Goal: Transaction & Acquisition: Purchase product/service

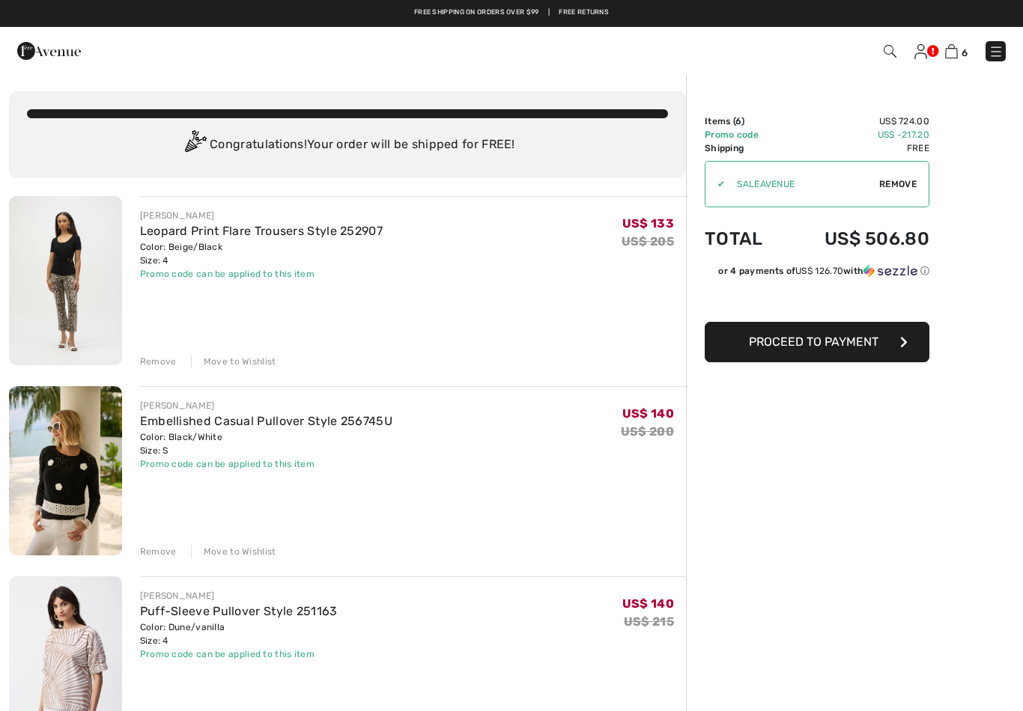
click at [725, 183] on div "✔" at bounding box center [714, 183] width 19 height 13
click at [899, 186] on span "Remove" at bounding box center [897, 183] width 37 height 13
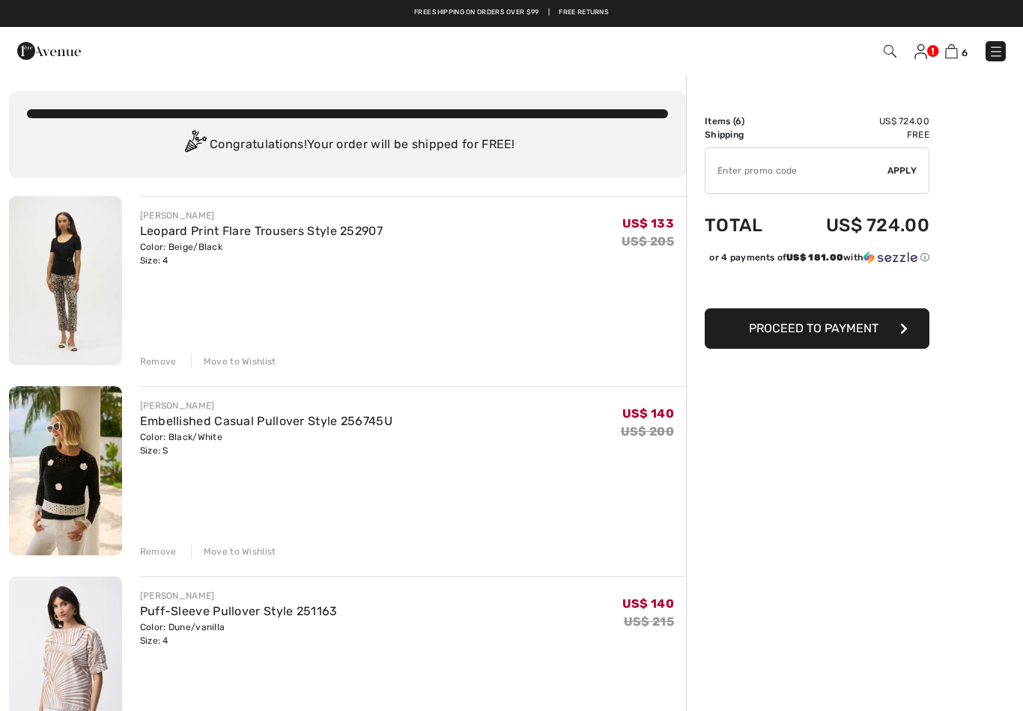
click at [733, 174] on input "TEXT" at bounding box center [796, 170] width 182 height 45
type input "SALEAVENUE"
click at [913, 165] on span "Apply" at bounding box center [902, 170] width 30 height 13
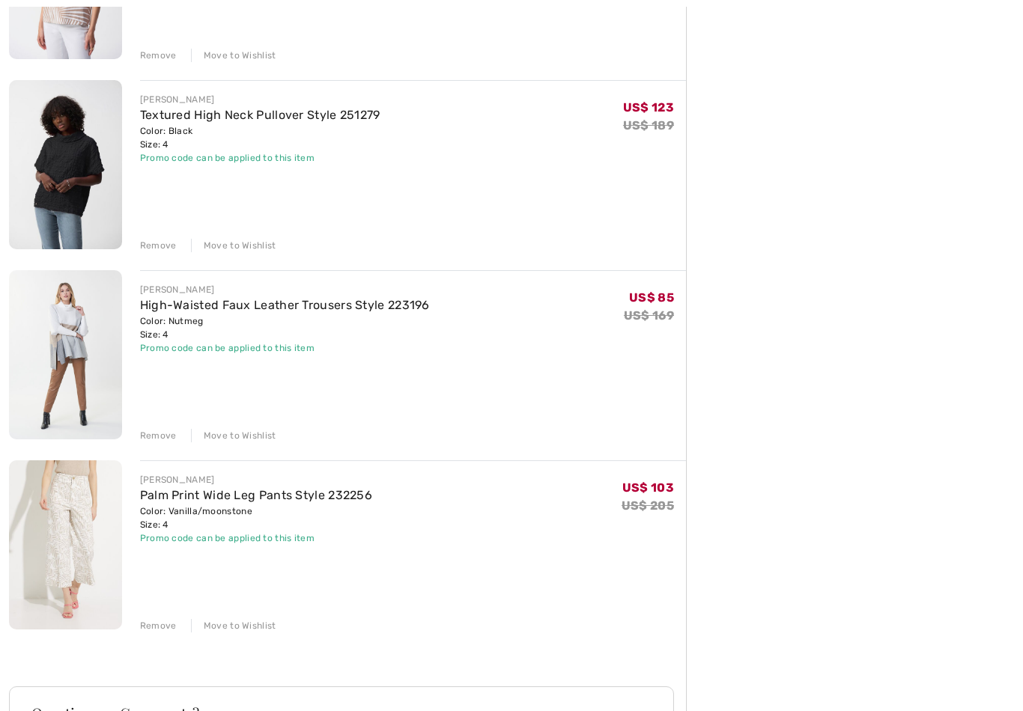
scroll to position [686, 0]
click at [160, 620] on div "Remove" at bounding box center [158, 625] width 37 height 13
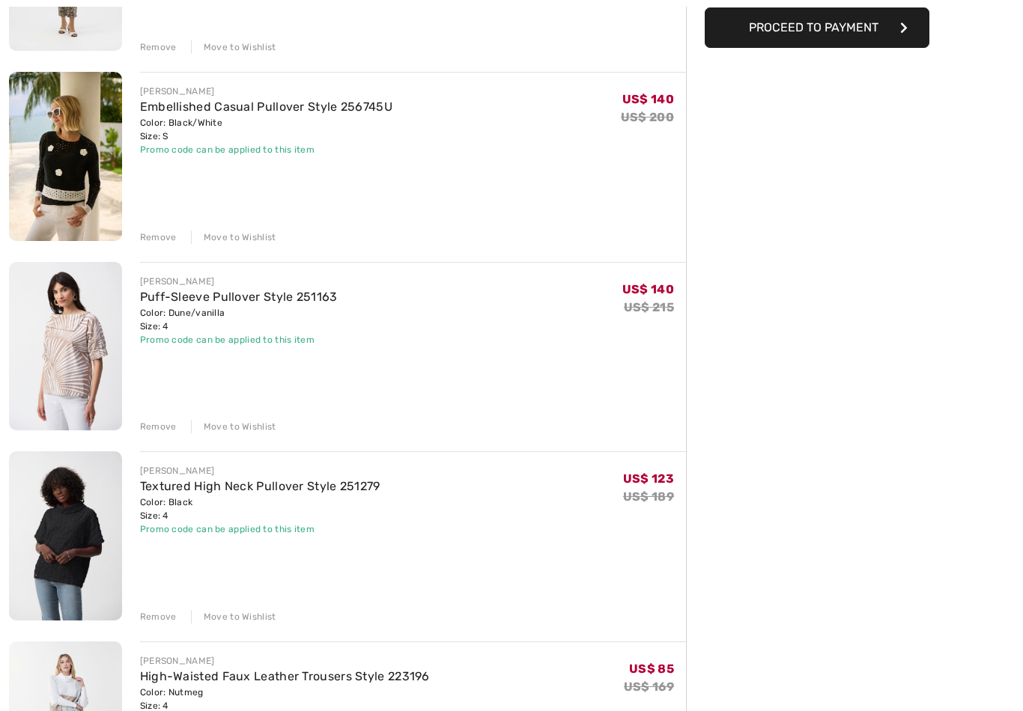
scroll to position [314, 0]
click at [149, 424] on div "Remove" at bounding box center [158, 426] width 37 height 13
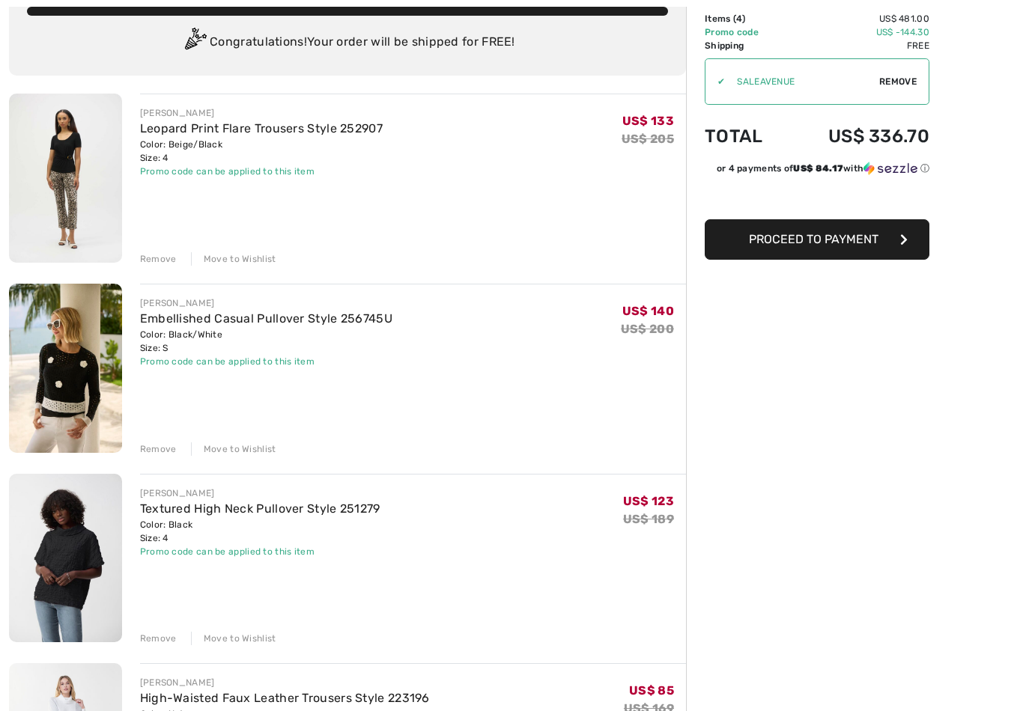
scroll to position [103, 0]
click at [195, 505] on link "Textured High Neck Pullover Style 251279" at bounding box center [260, 509] width 240 height 14
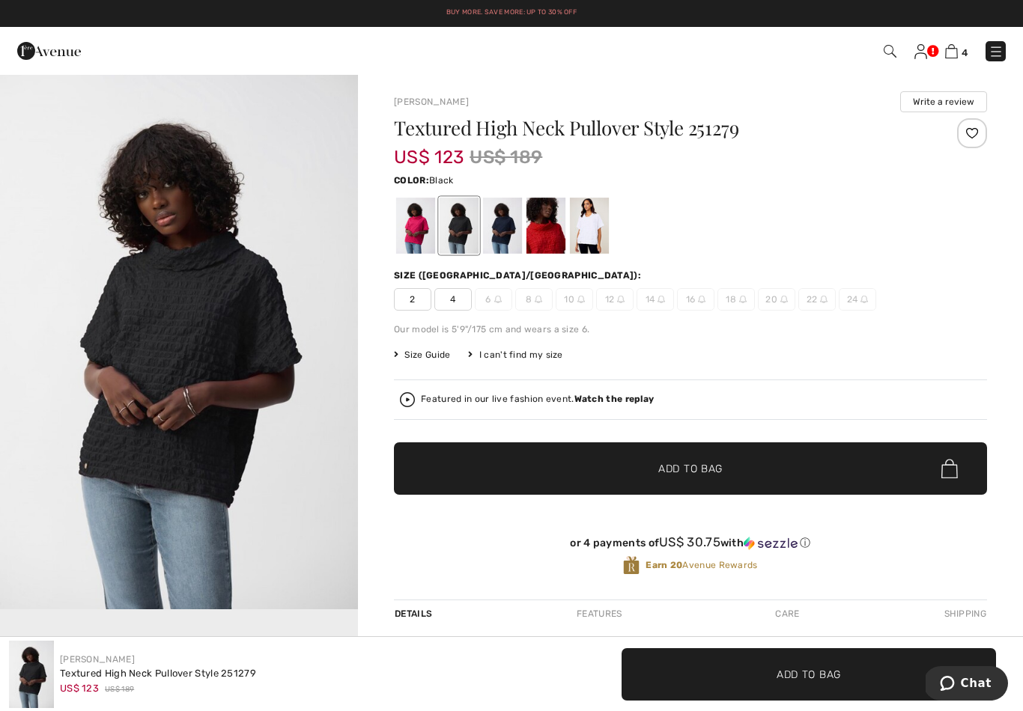
click at [416, 299] on span "2" at bounding box center [412, 299] width 37 height 22
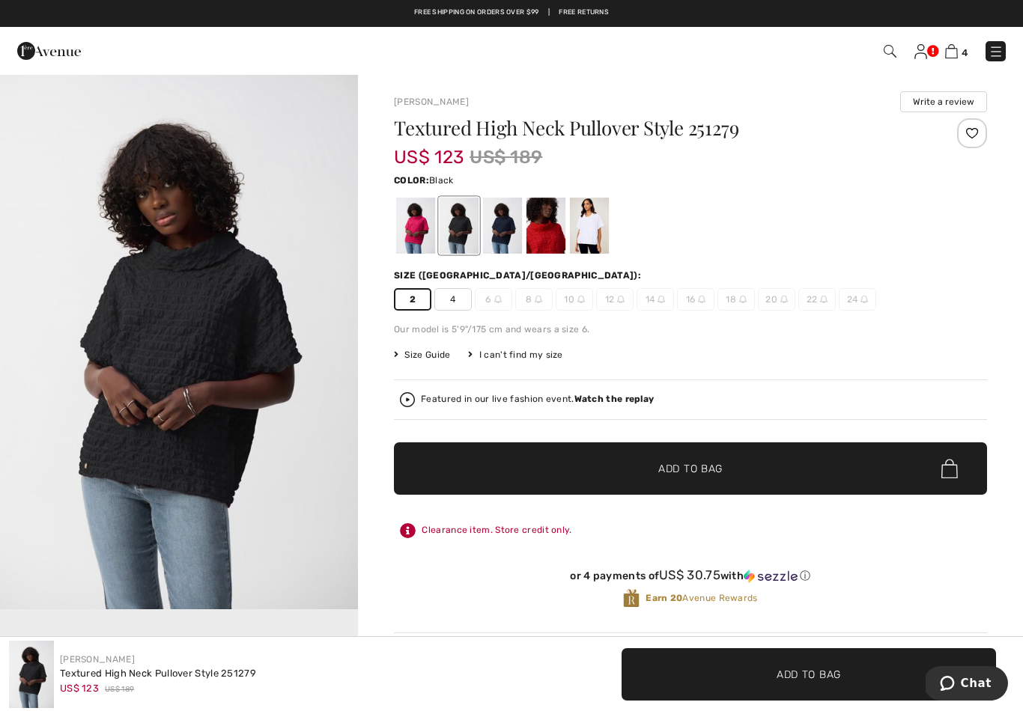
click at [687, 472] on span "Add to Bag" at bounding box center [690, 469] width 64 height 16
click at [591, 216] on div at bounding box center [589, 226] width 39 height 56
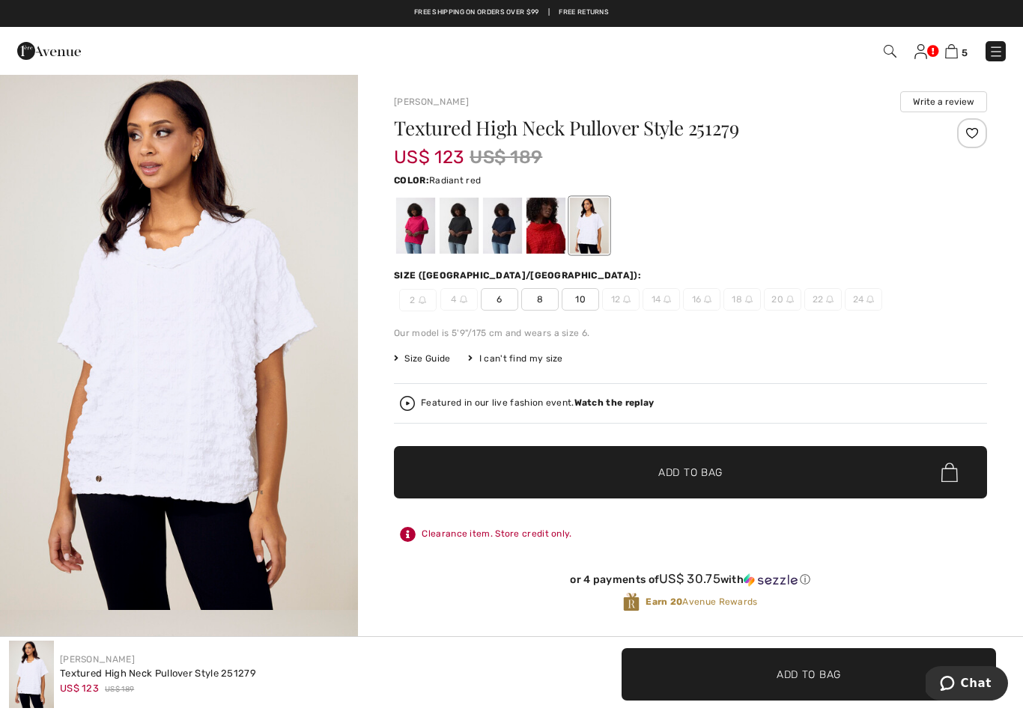
click at [548, 226] on div at bounding box center [545, 226] width 39 height 56
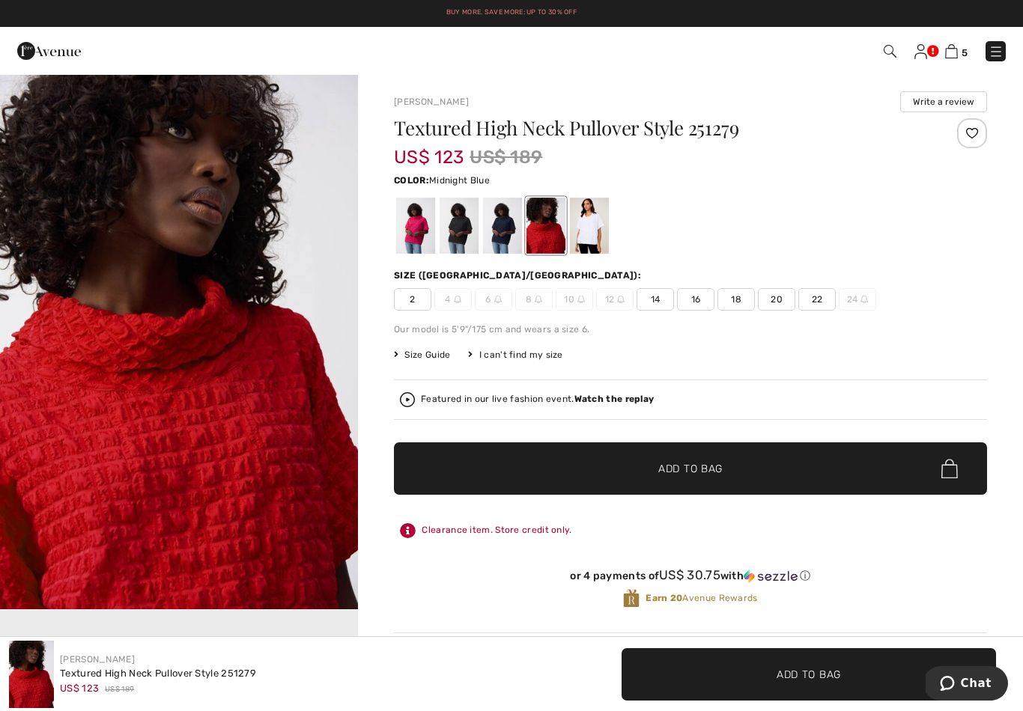
click at [513, 213] on div at bounding box center [502, 226] width 39 height 56
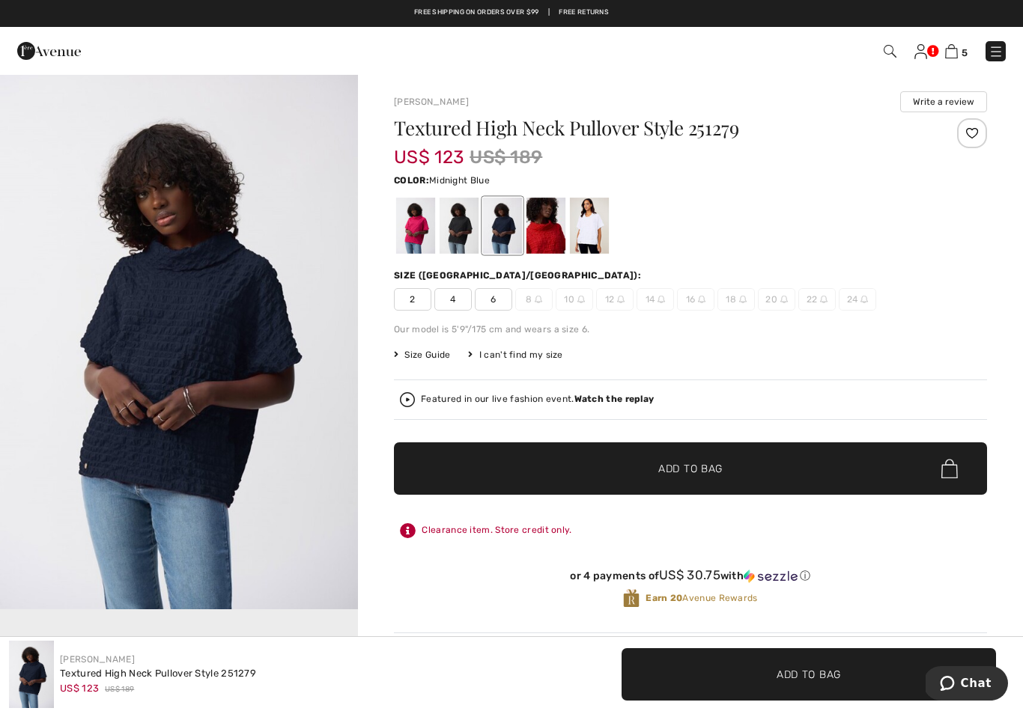
click at [464, 220] on div at bounding box center [458, 226] width 39 height 56
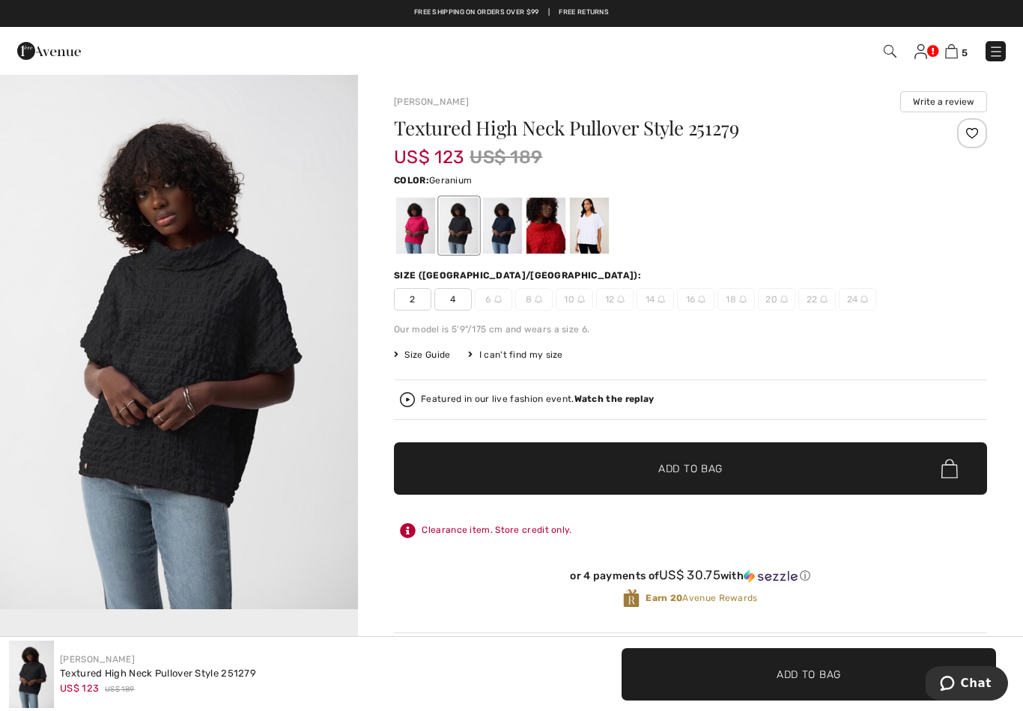
click at [427, 225] on div at bounding box center [415, 226] width 39 height 56
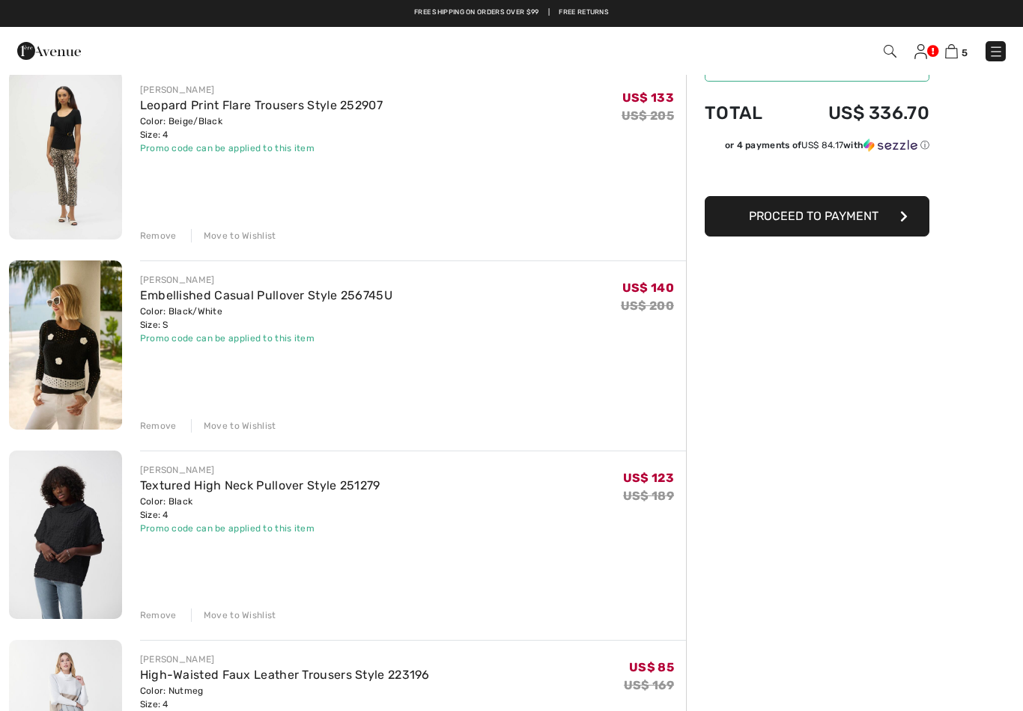
click at [228, 110] on link "Leopard Print Flare Trousers Style 252907" at bounding box center [261, 105] width 243 height 14
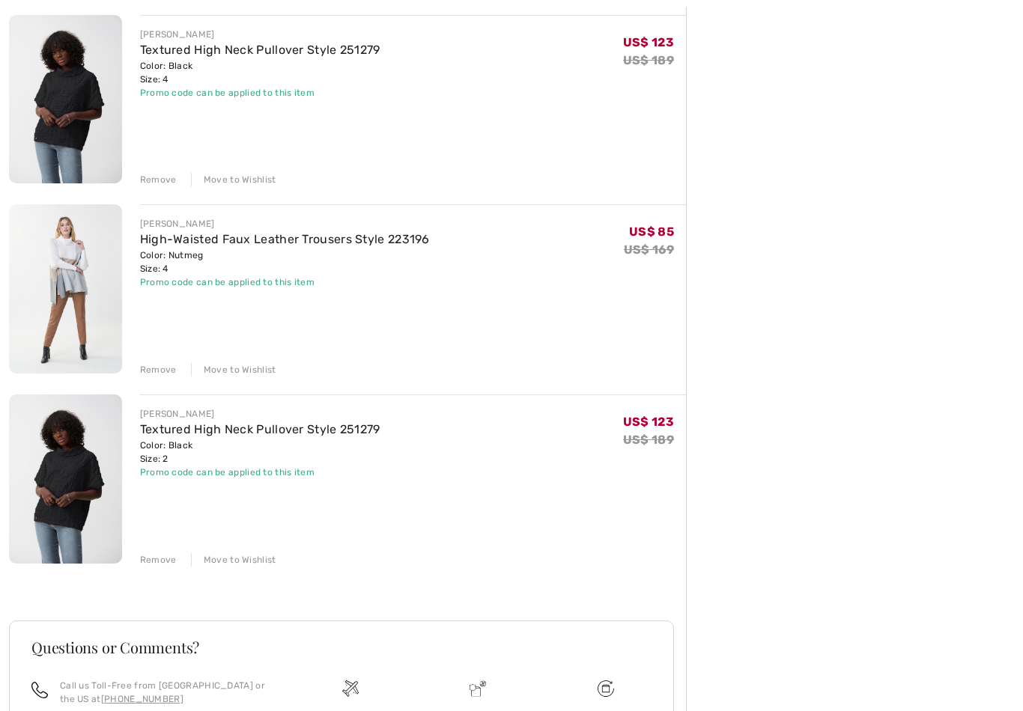
scroll to position [562, 0]
click at [78, 274] on img at bounding box center [65, 288] width 113 height 169
click at [79, 249] on img at bounding box center [65, 288] width 113 height 169
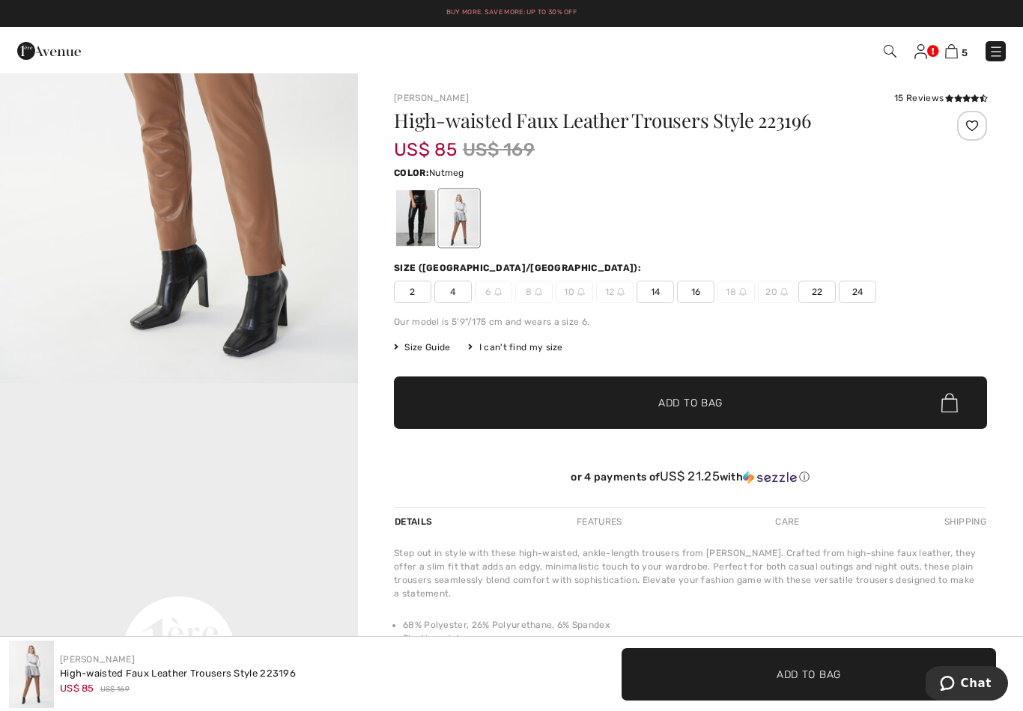
scroll to position [774, 0]
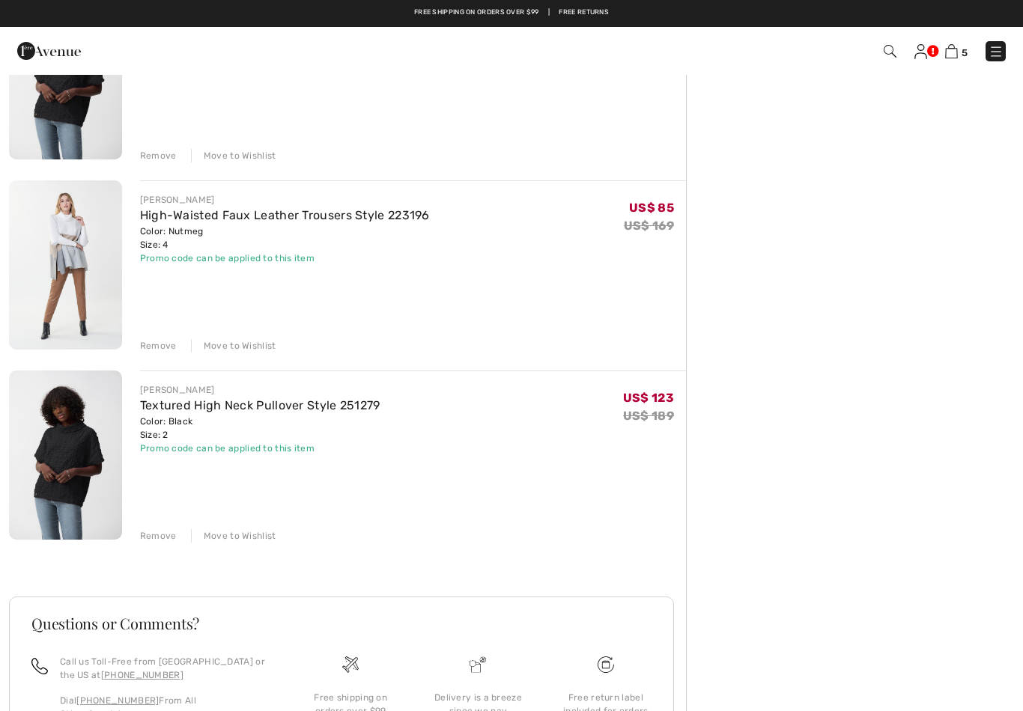
click at [243, 344] on div "Move to Wishlist" at bounding box center [233, 345] width 85 height 13
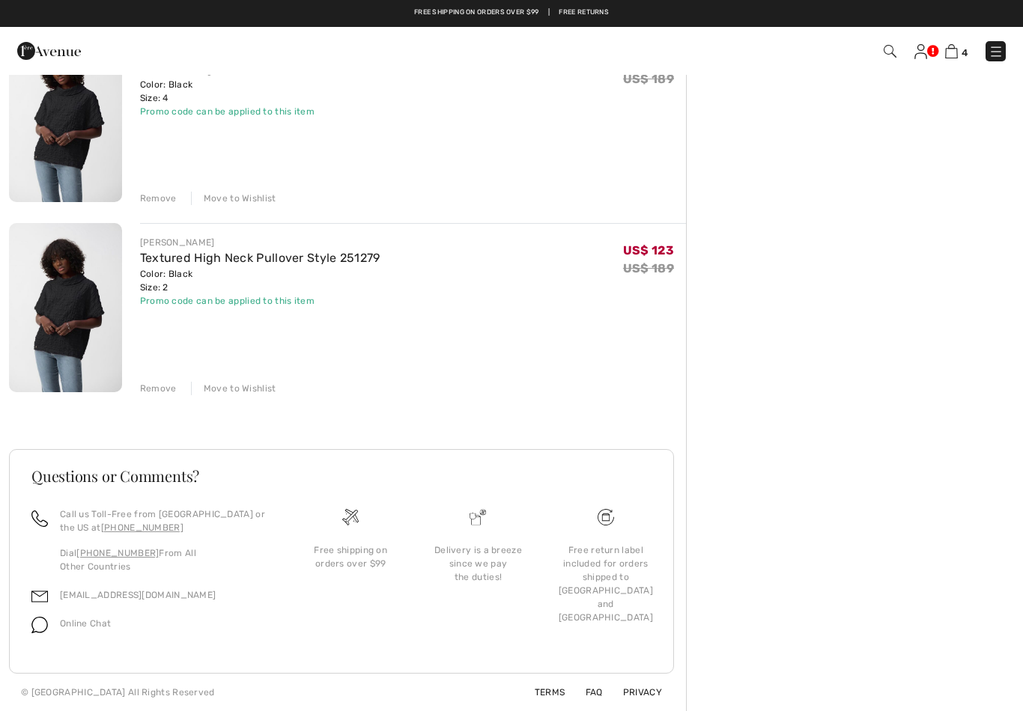
scroll to position [543, 0]
click at [156, 198] on div "Remove" at bounding box center [158, 198] width 37 height 13
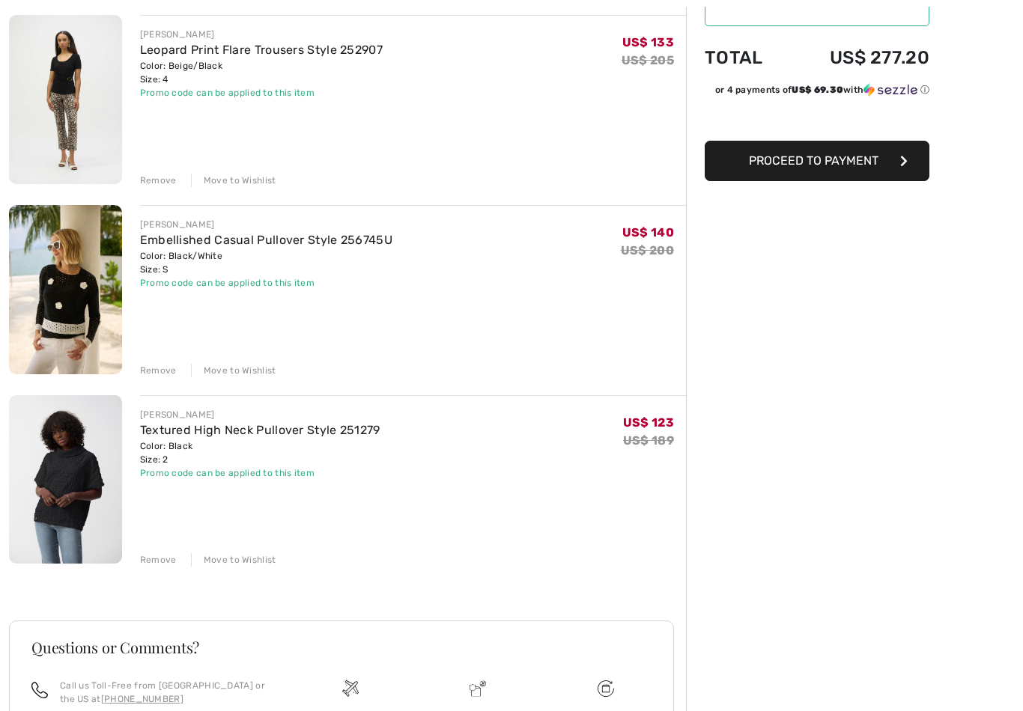
scroll to position [182, 0]
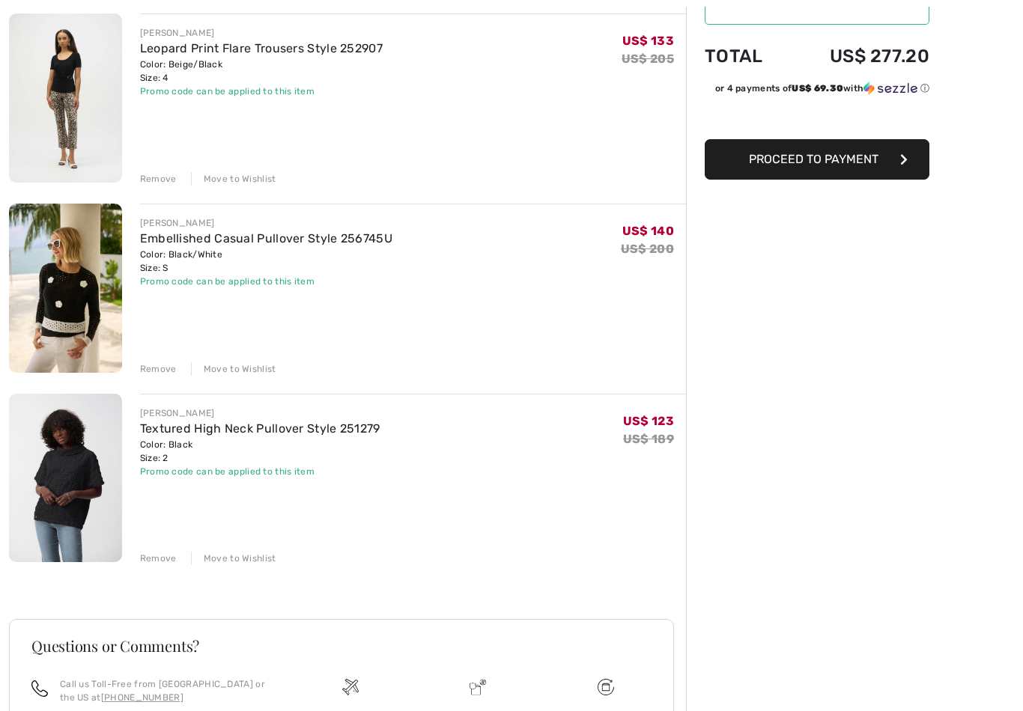
click at [73, 302] on img at bounding box center [65, 288] width 113 height 169
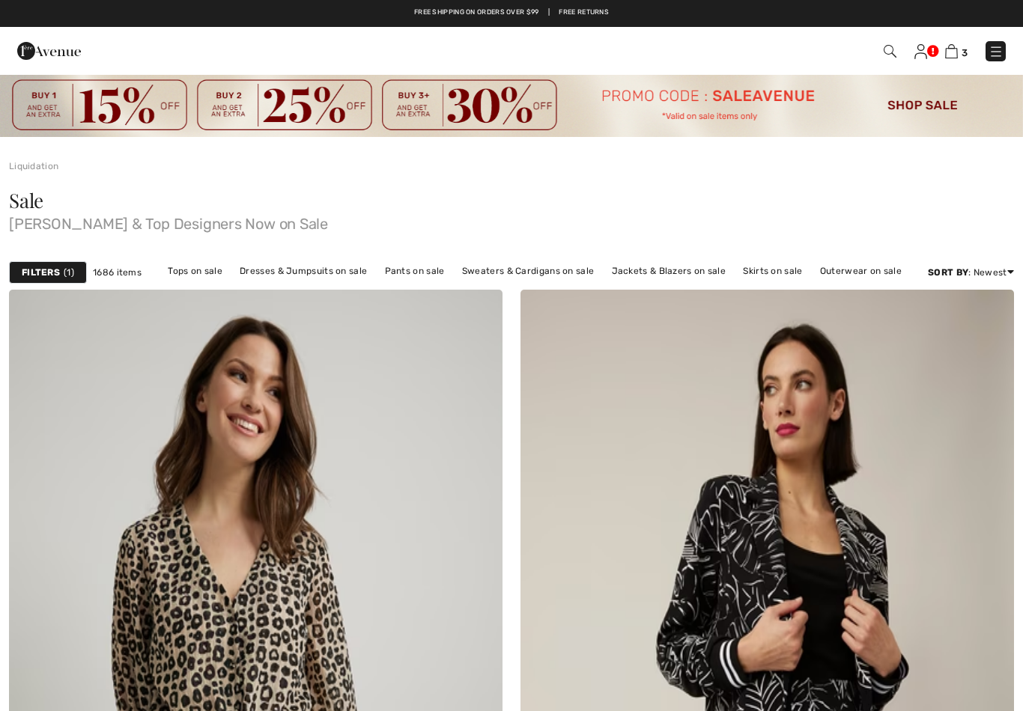
checkbox input "true"
click at [419, 270] on link "Pants on sale" at bounding box center [414, 270] width 75 height 19
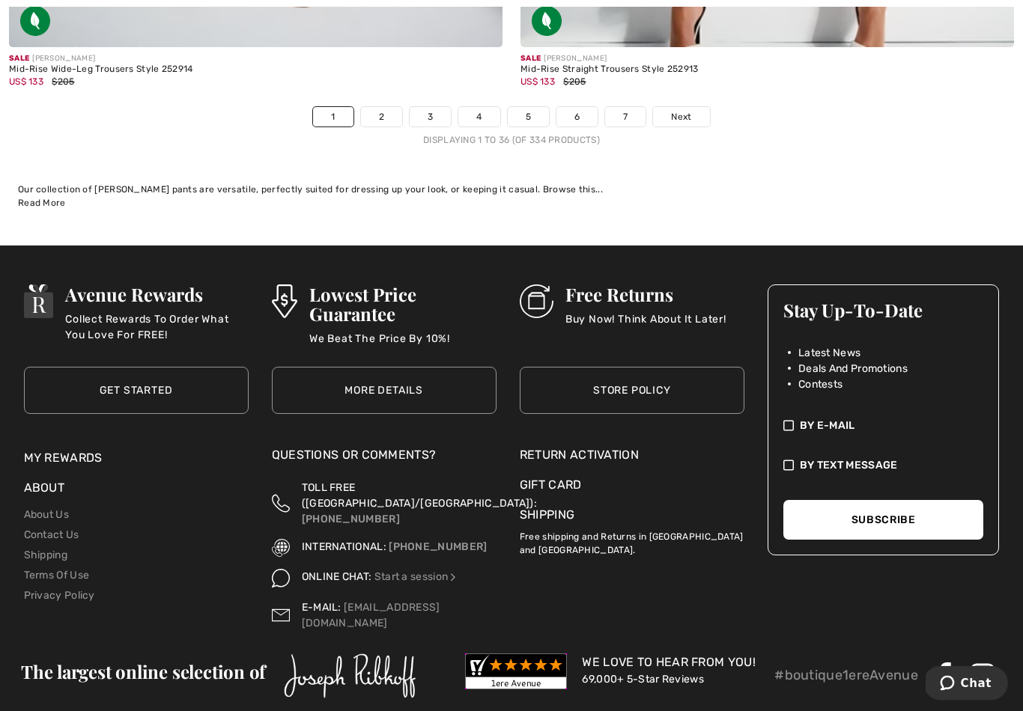
scroll to position [14898, 0]
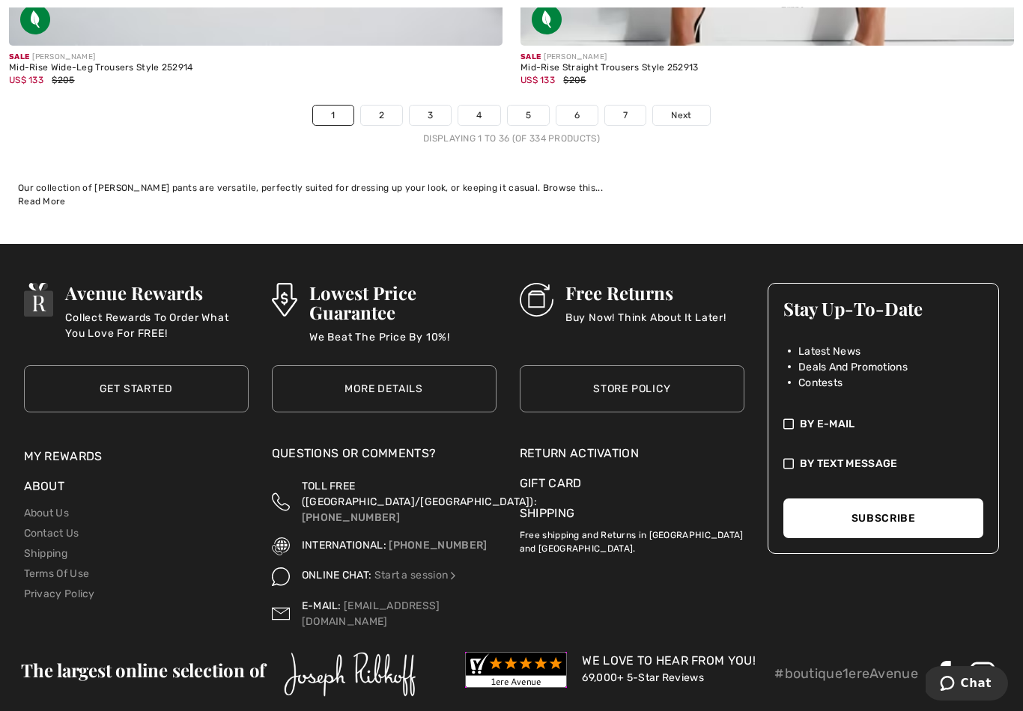
click at [383, 106] on link "2" at bounding box center [381, 115] width 41 height 19
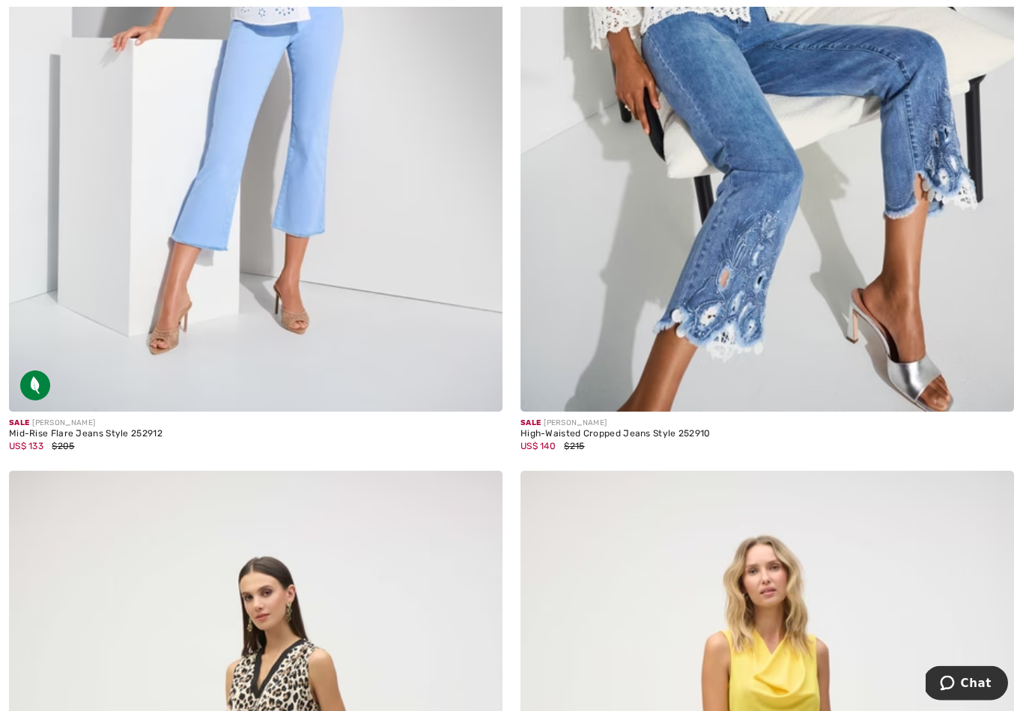
scroll to position [597, 0]
click at [770, 168] on img at bounding box center [766, 41] width 493 height 740
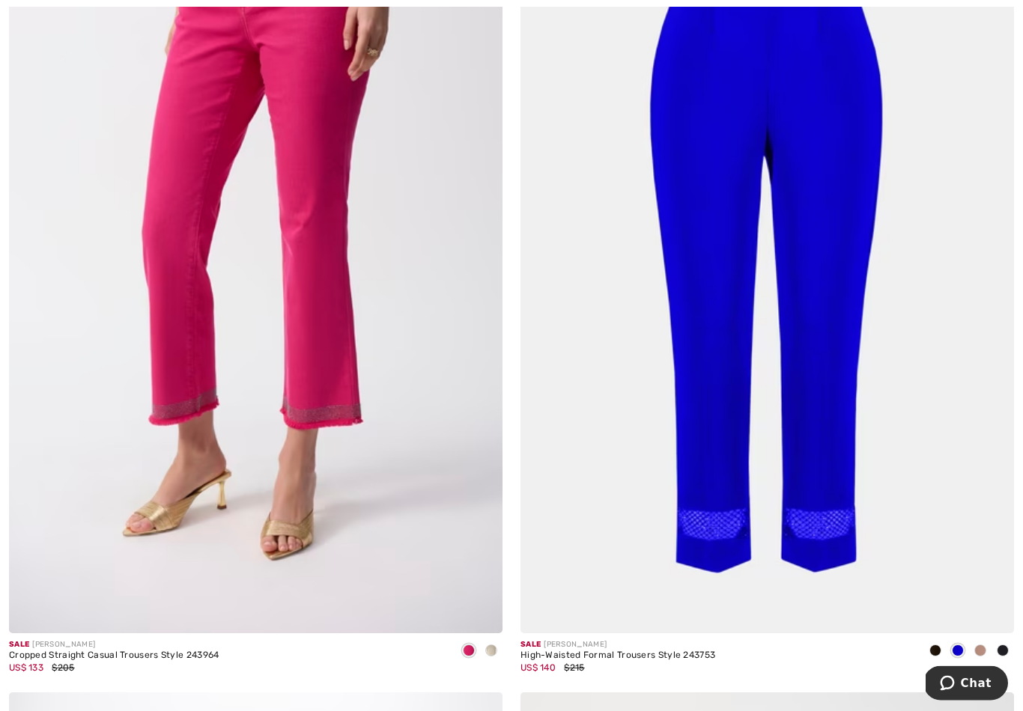
scroll to position [3572, 0]
click at [501, 648] on div at bounding box center [491, 651] width 22 height 25
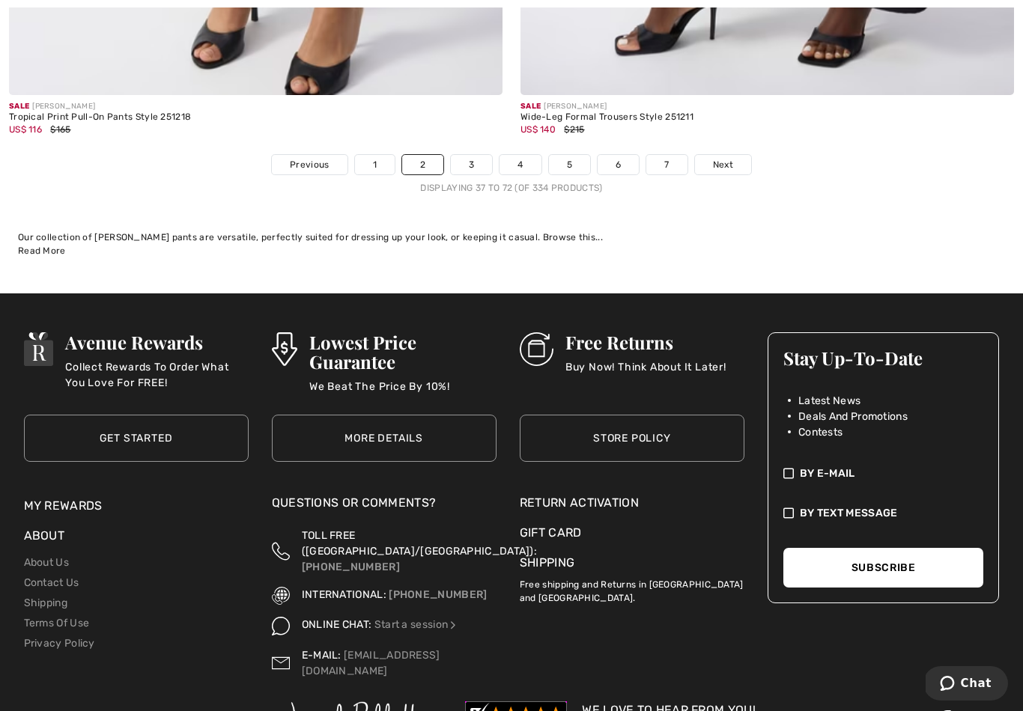
scroll to position [14847, 0]
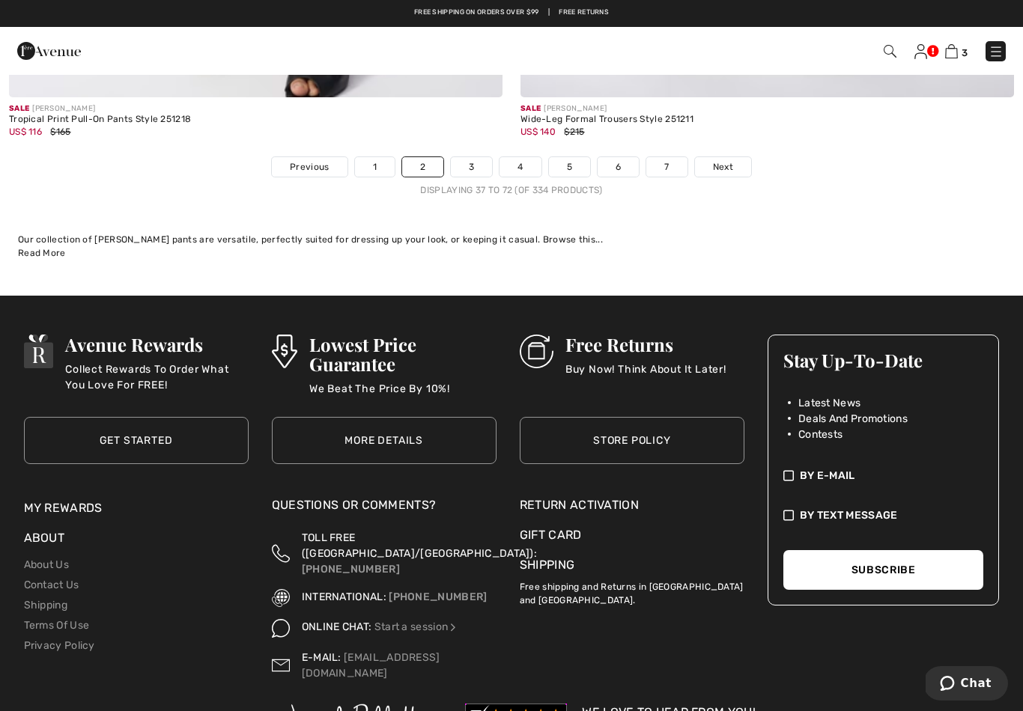
click at [478, 157] on link "3" at bounding box center [471, 166] width 41 height 19
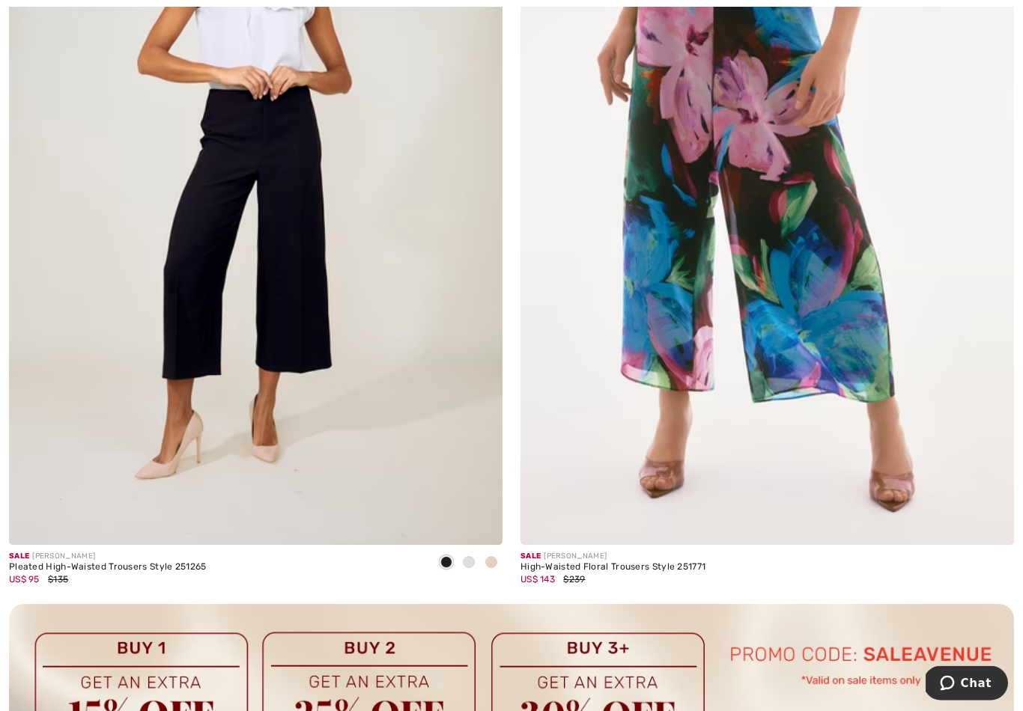
scroll to position [4462, 0]
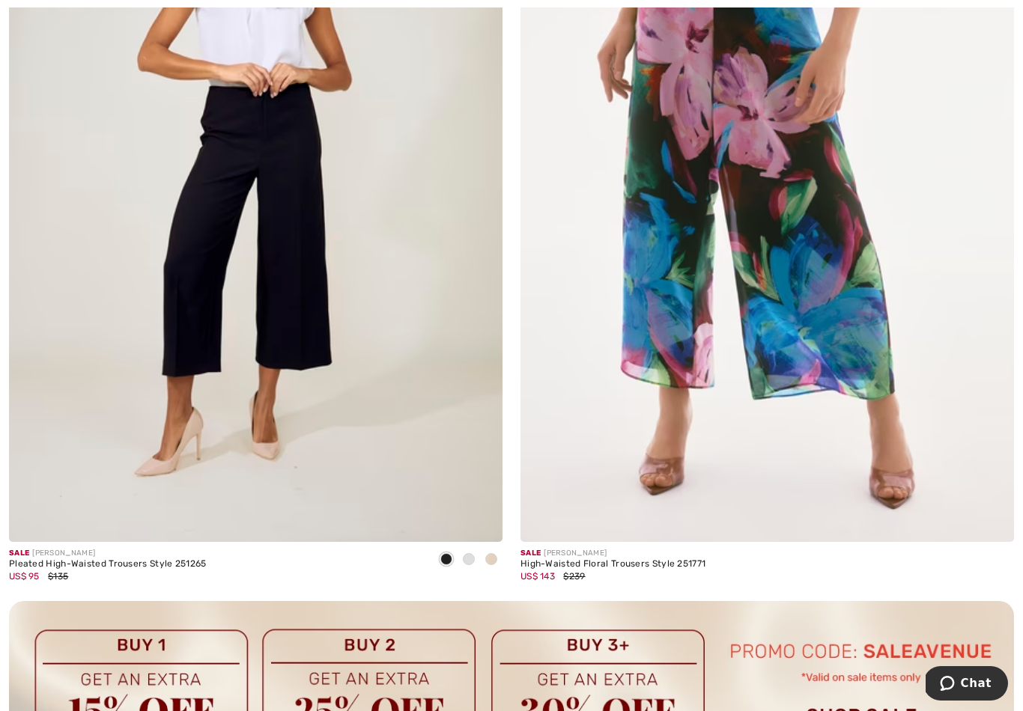
click at [472, 561] on span at bounding box center [469, 559] width 12 height 12
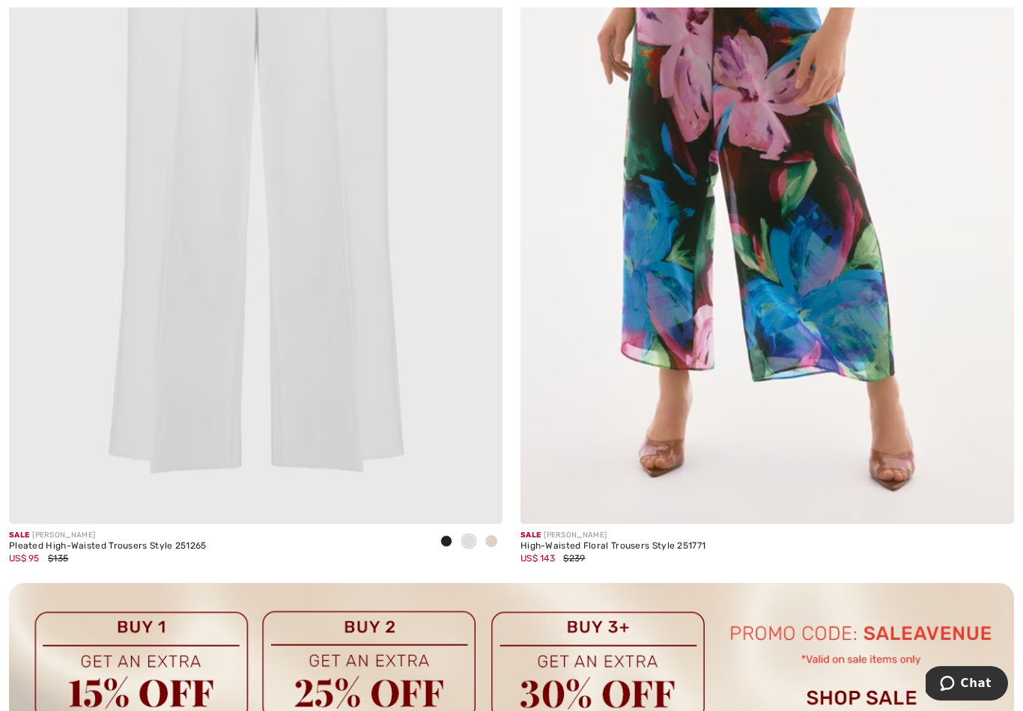
click at [493, 541] on div at bounding box center [491, 542] width 22 height 25
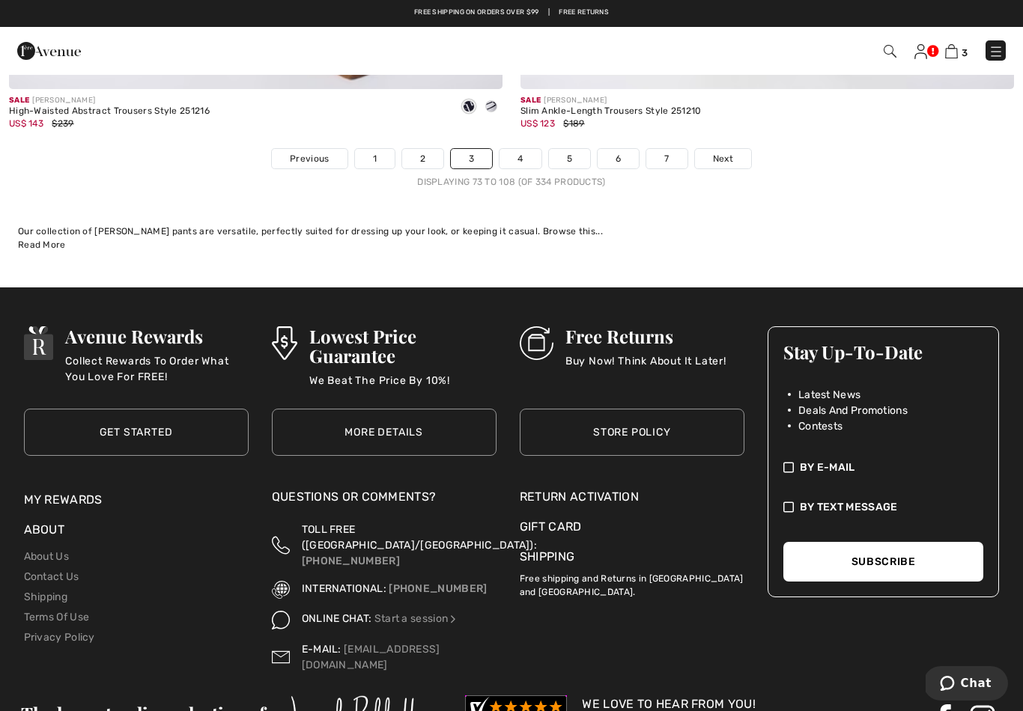
scroll to position [14832, 0]
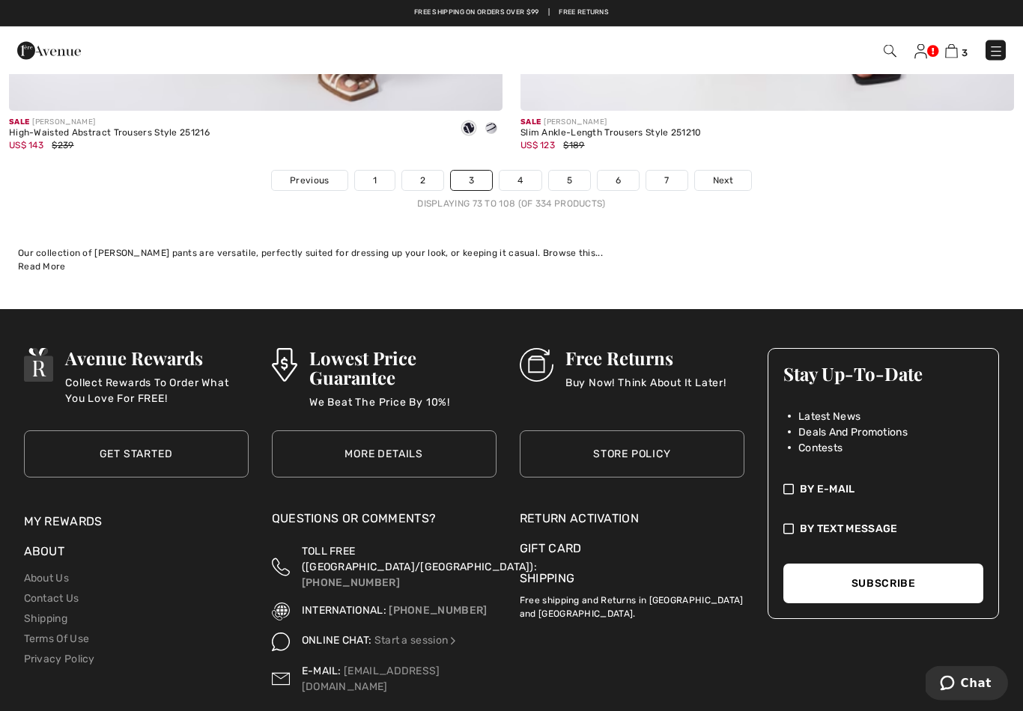
click at [524, 171] on link "4" at bounding box center [519, 180] width 41 height 19
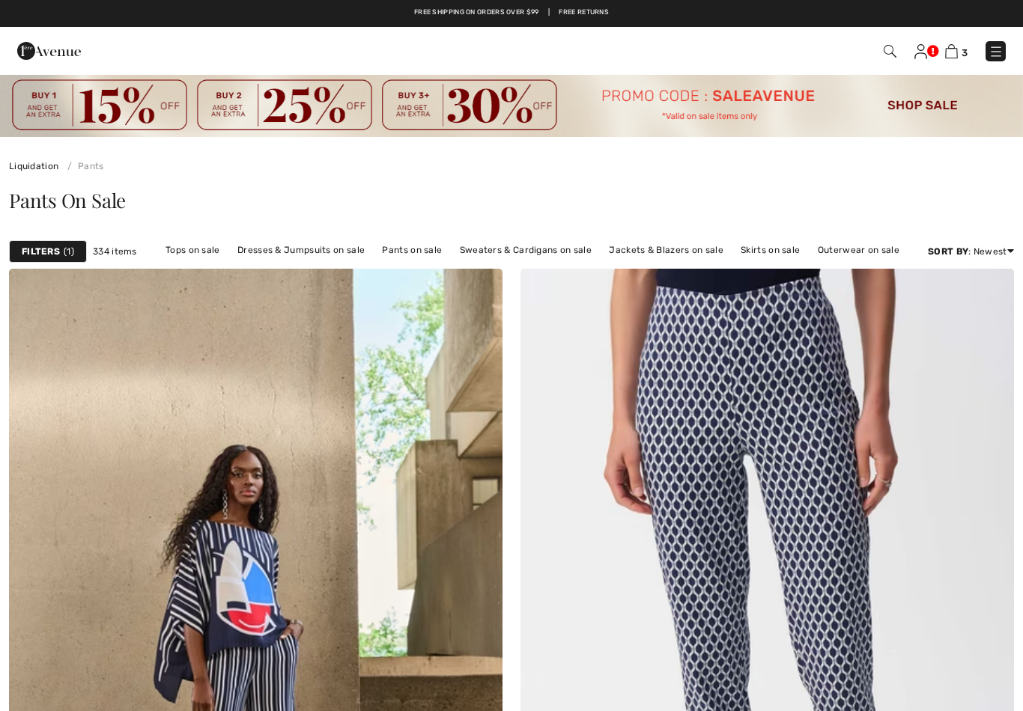
checkbox input "true"
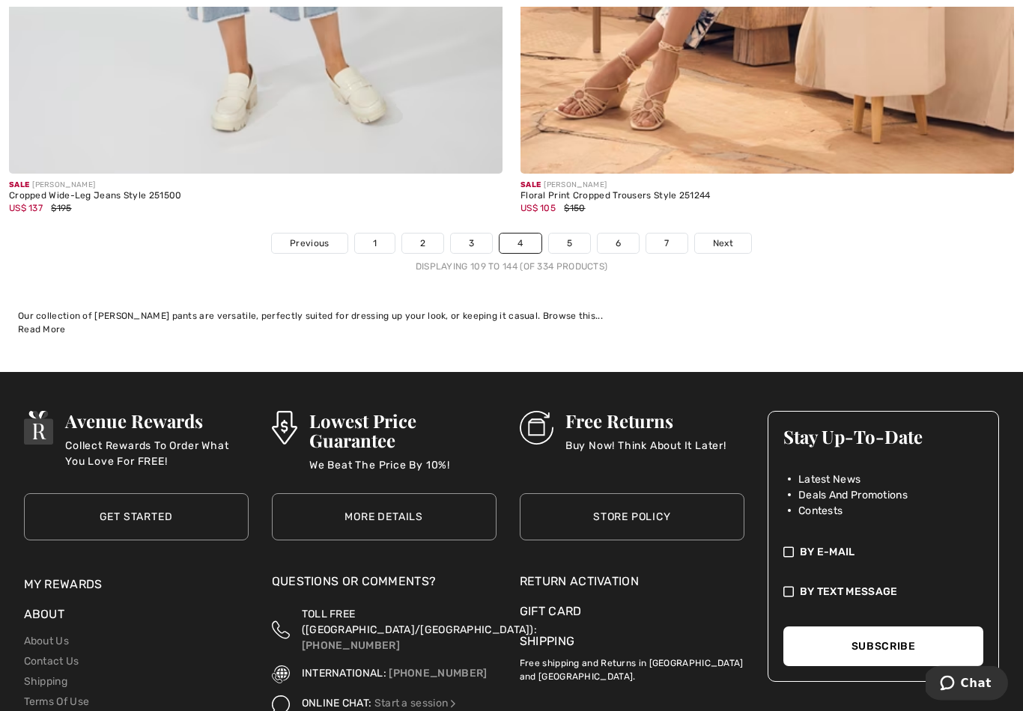
scroll to position [14774, 0]
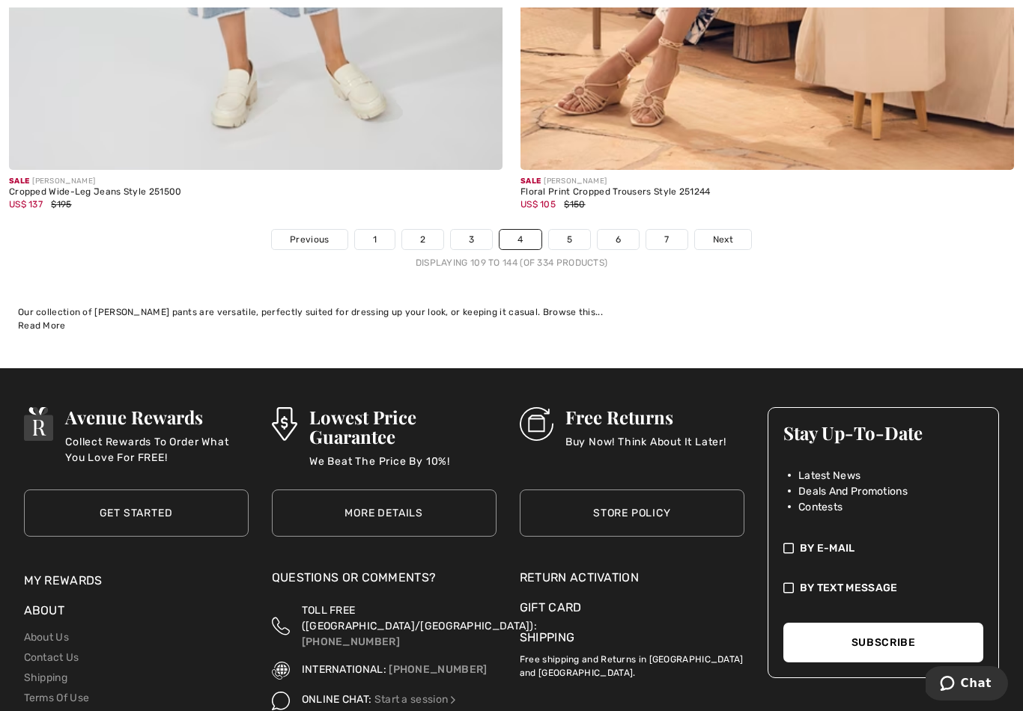
click at [576, 230] on link "5" at bounding box center [569, 239] width 41 height 19
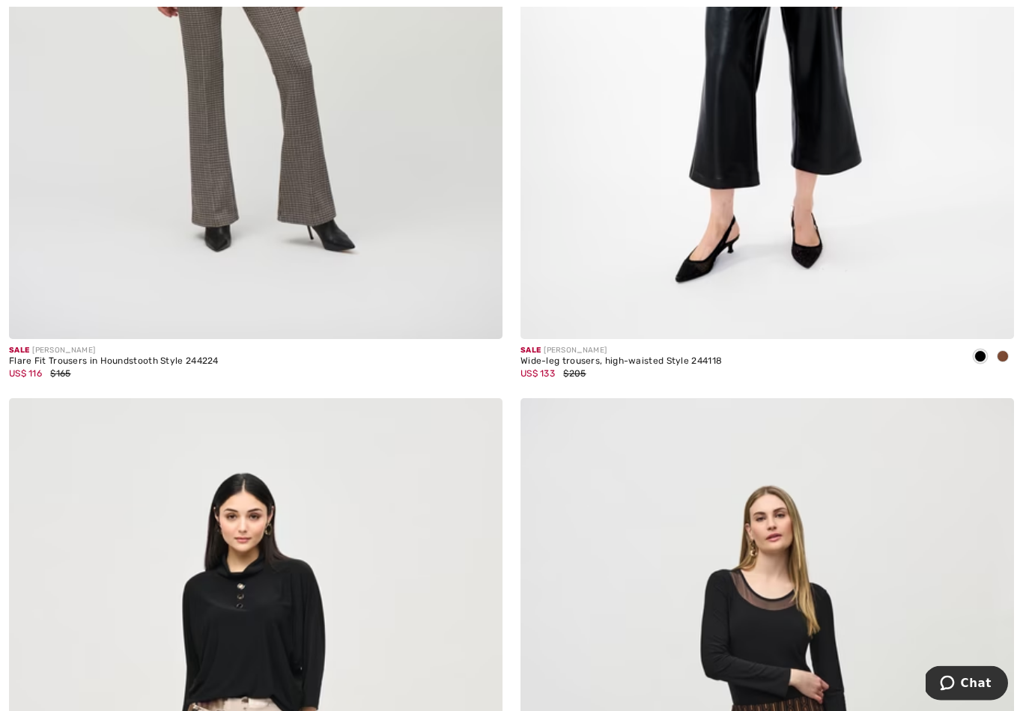
scroll to position [11409, 0]
click at [999, 350] on span at bounding box center [1002, 356] width 12 height 12
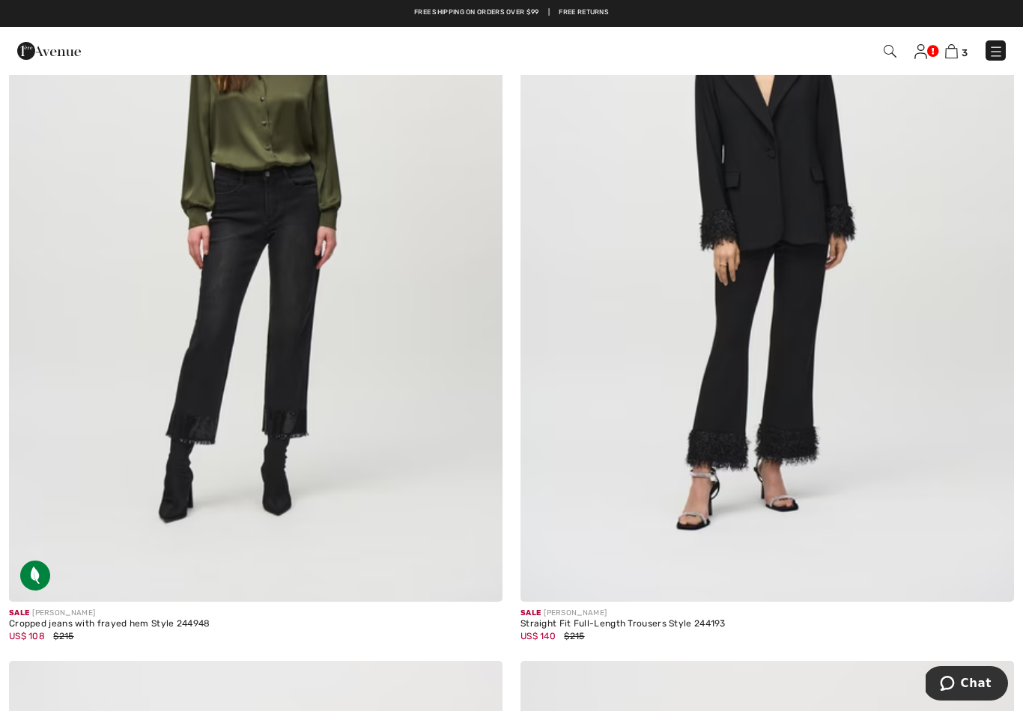
scroll to position [12743, 0]
click at [271, 280] on img at bounding box center [255, 233] width 493 height 740
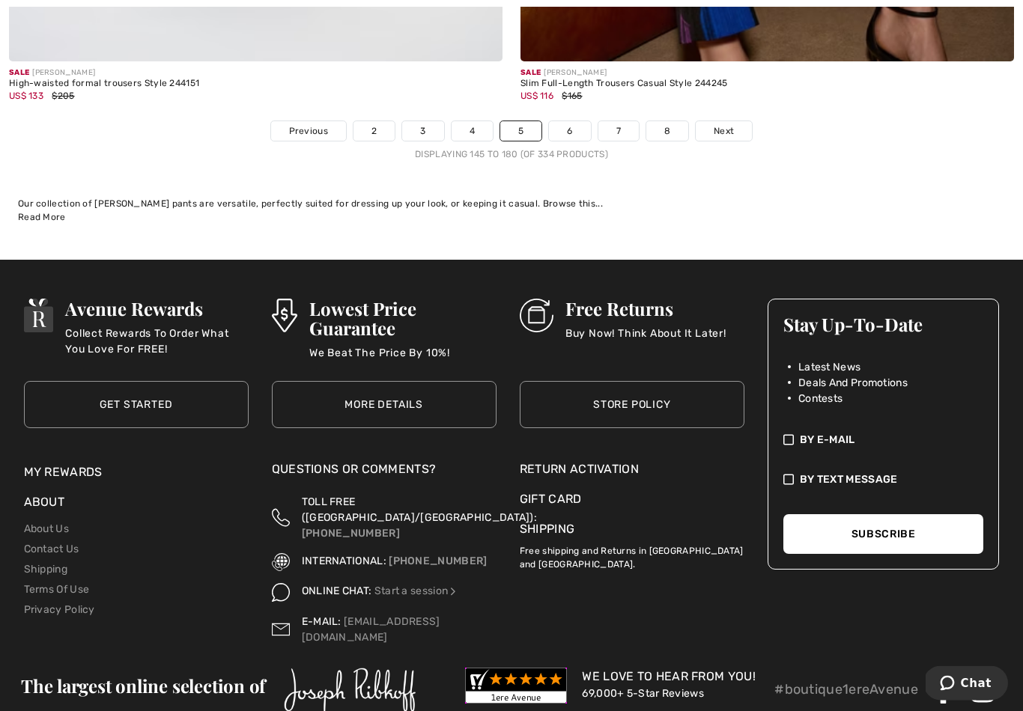
scroll to position [14883, 0]
click at [574, 121] on link "6" at bounding box center [569, 130] width 41 height 19
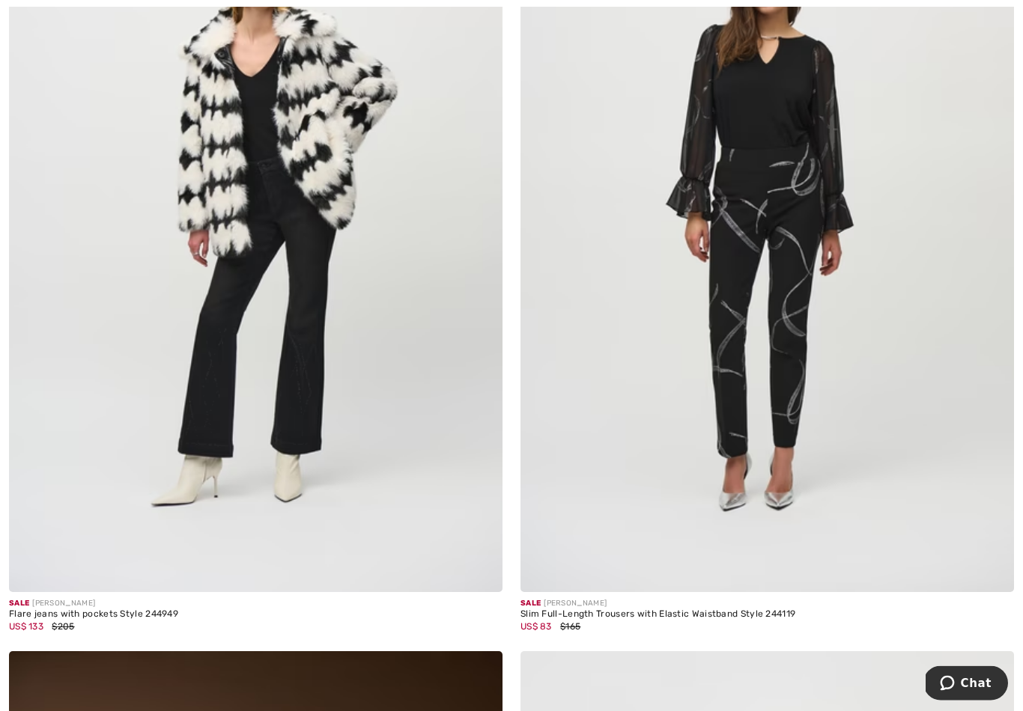
scroll to position [417, 0]
click at [670, 366] on img at bounding box center [766, 222] width 493 height 740
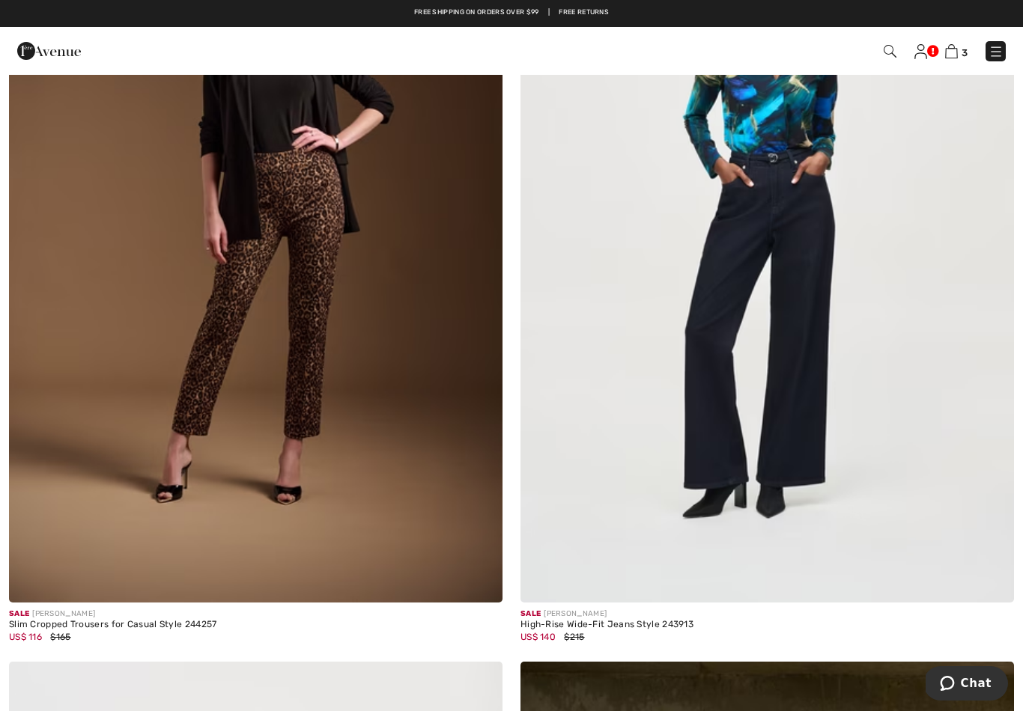
scroll to position [1205, 0]
click at [307, 294] on img at bounding box center [255, 234] width 493 height 740
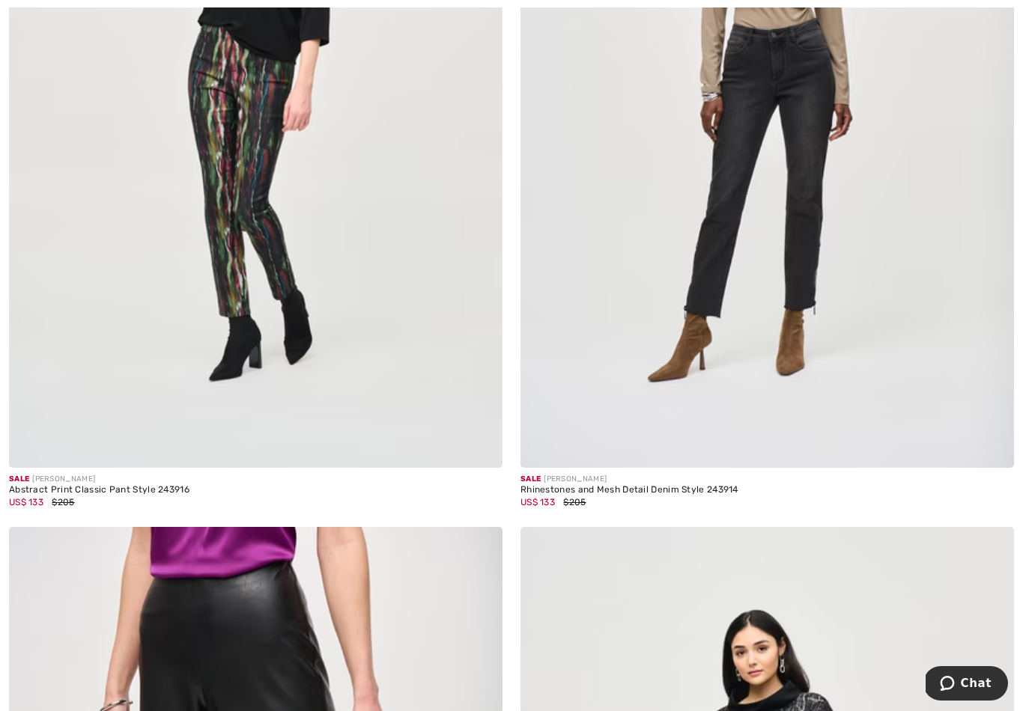
scroll to position [3740, 0]
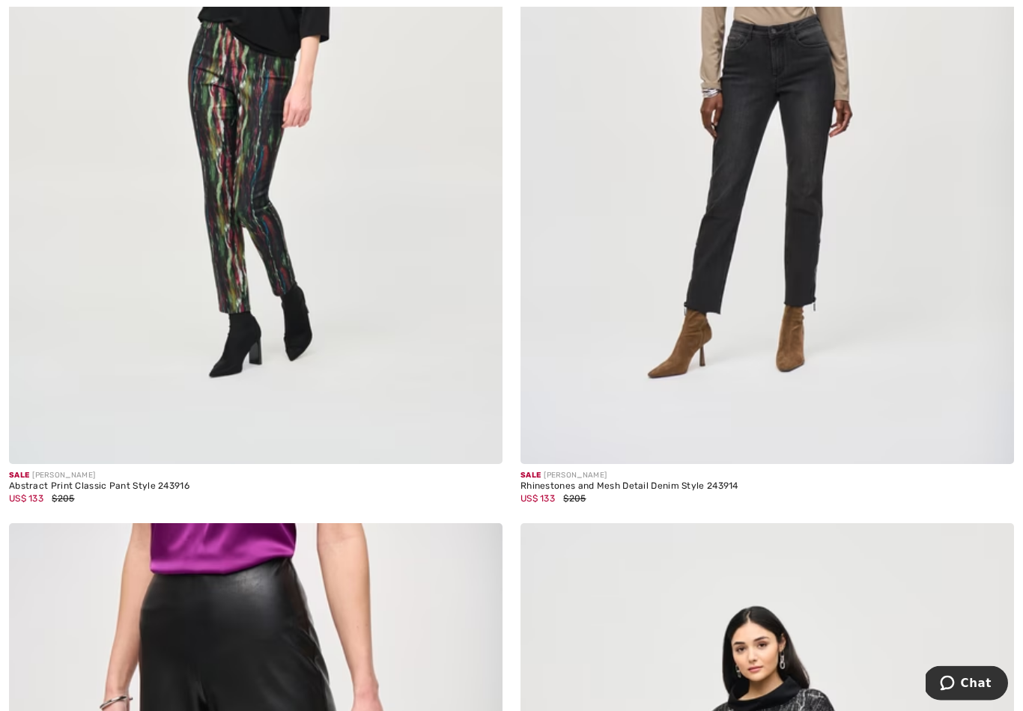
click at [672, 245] on img at bounding box center [766, 95] width 493 height 740
click at [674, 215] on img at bounding box center [766, 95] width 493 height 740
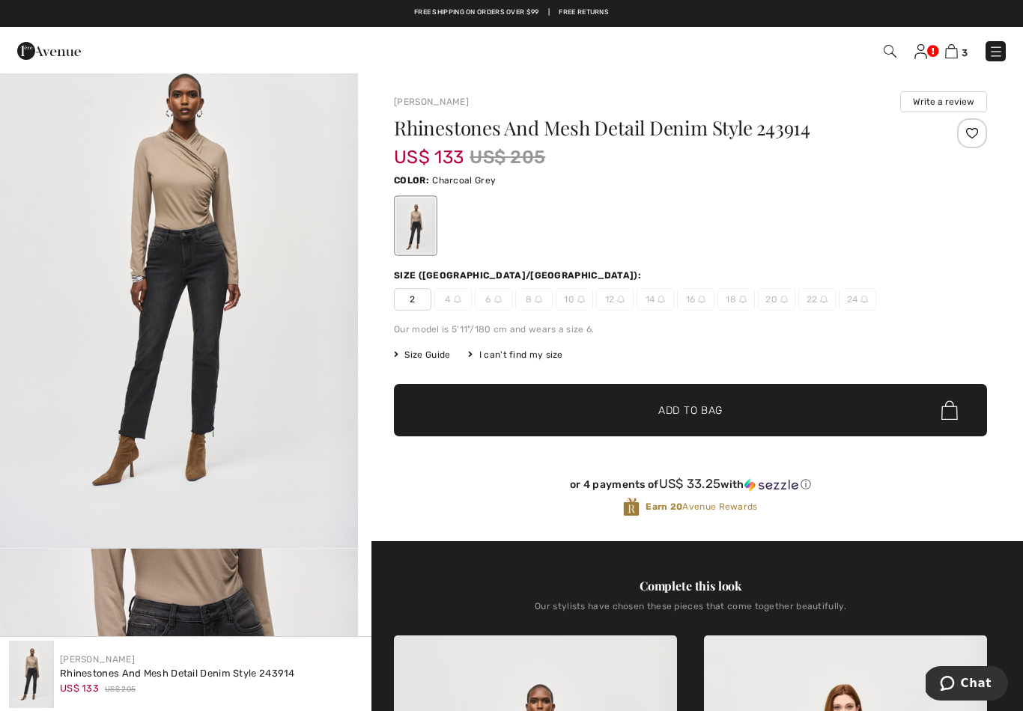
scroll to position [48, 0]
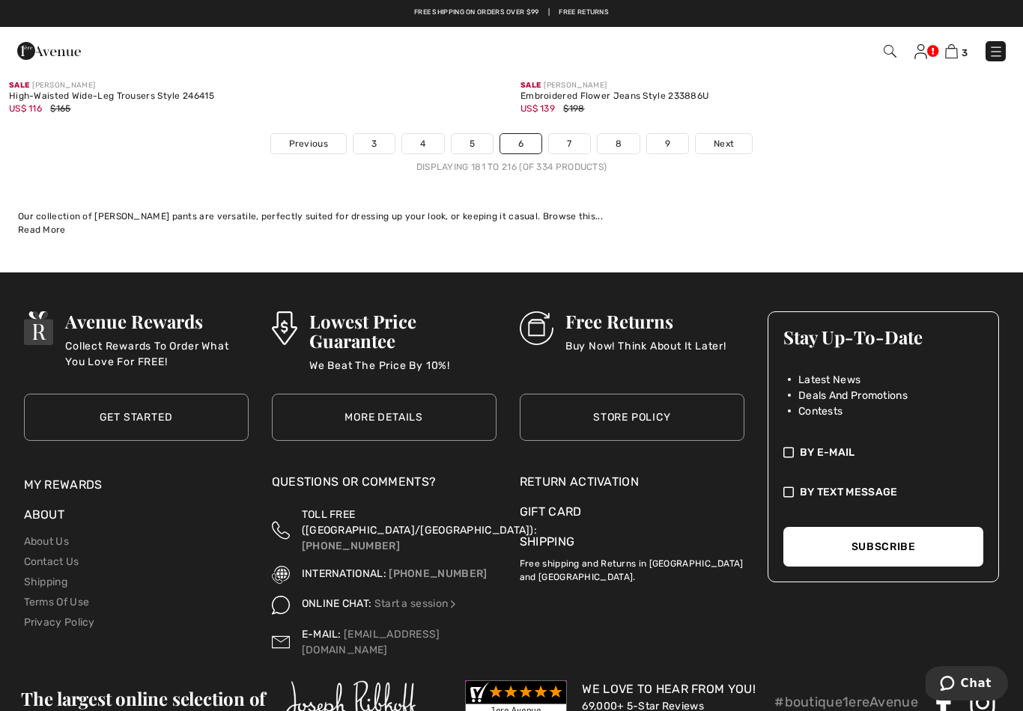
scroll to position [14871, 0]
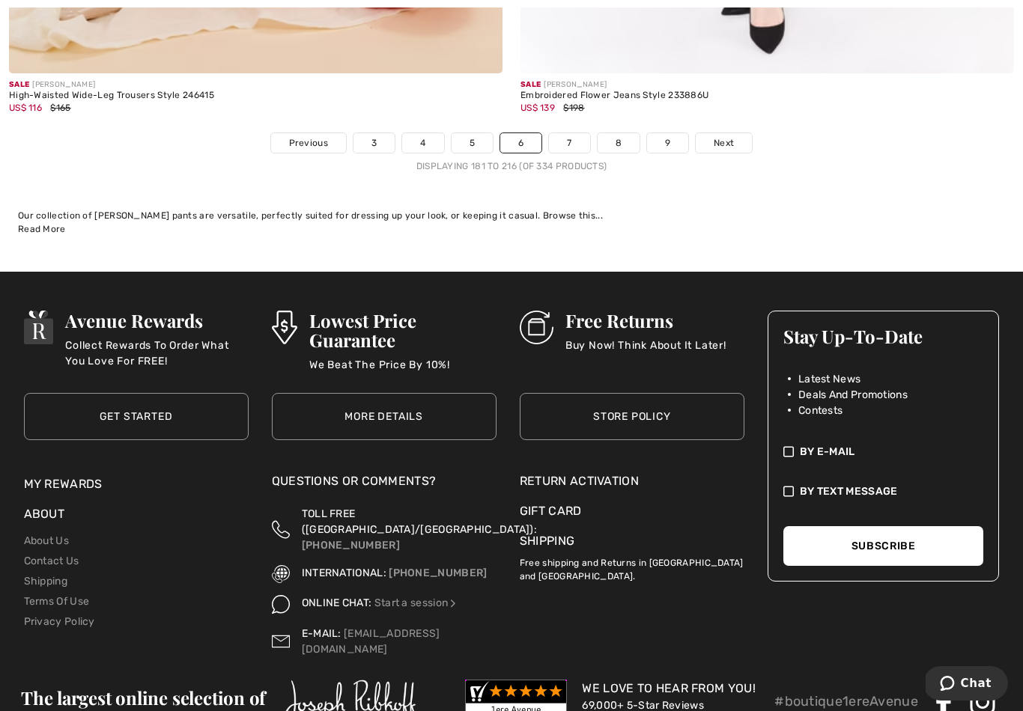
click at [574, 133] on link "7" at bounding box center [569, 142] width 40 height 19
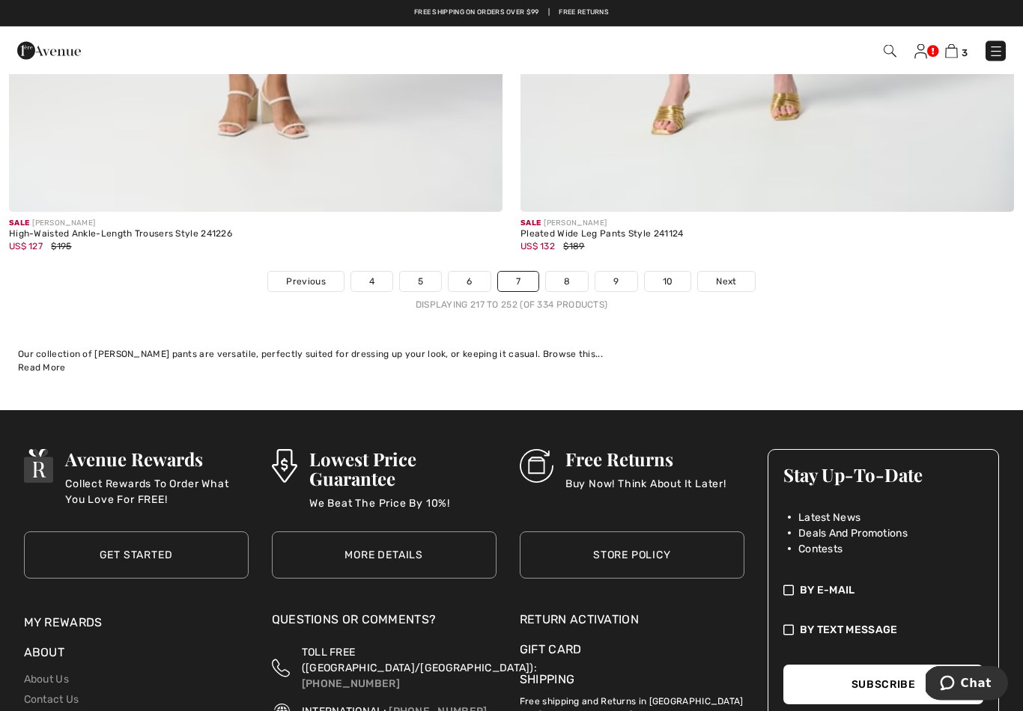
scroll to position [14730, 0]
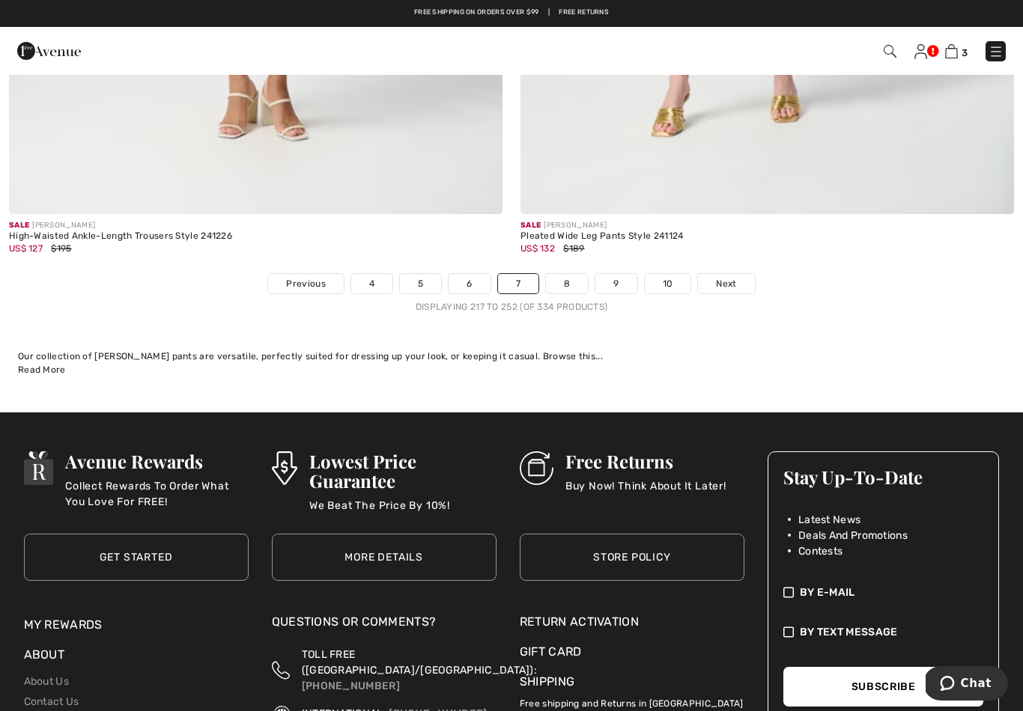
click at [573, 274] on link "8" at bounding box center [567, 283] width 42 height 19
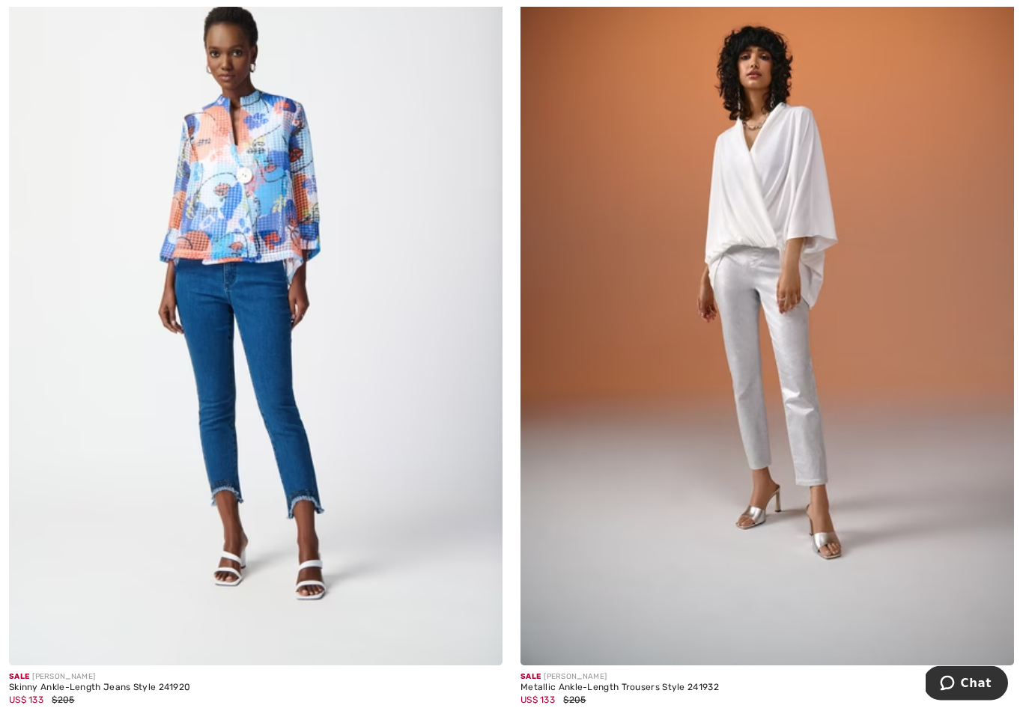
scroll to position [5333, 0]
click at [665, 371] on img at bounding box center [766, 296] width 493 height 740
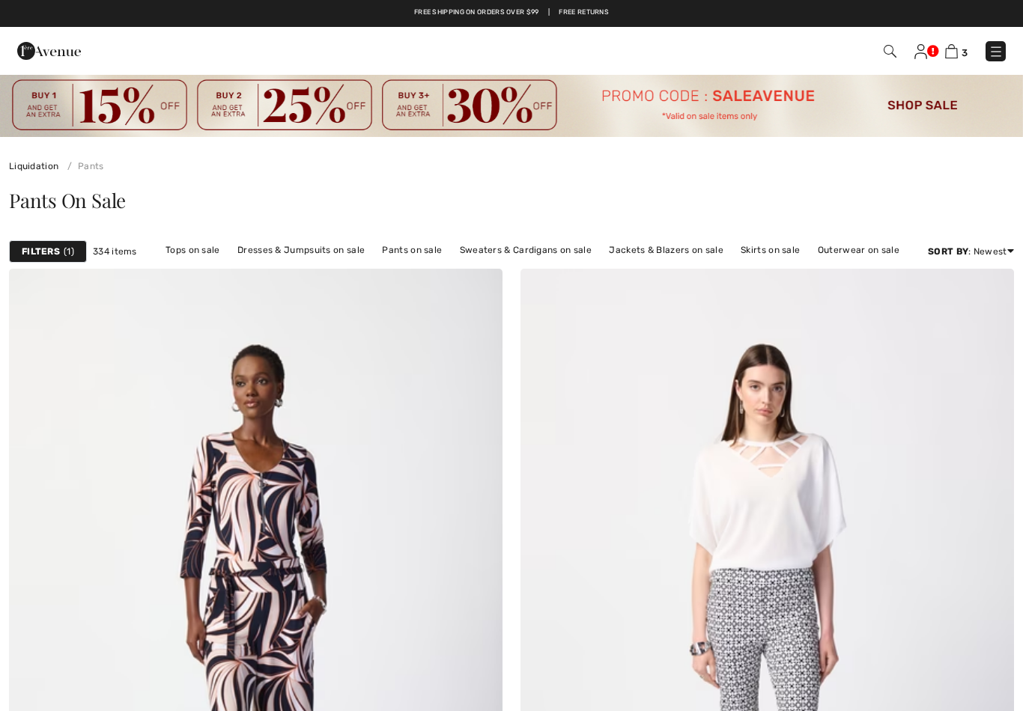
scroll to position [5356, 0]
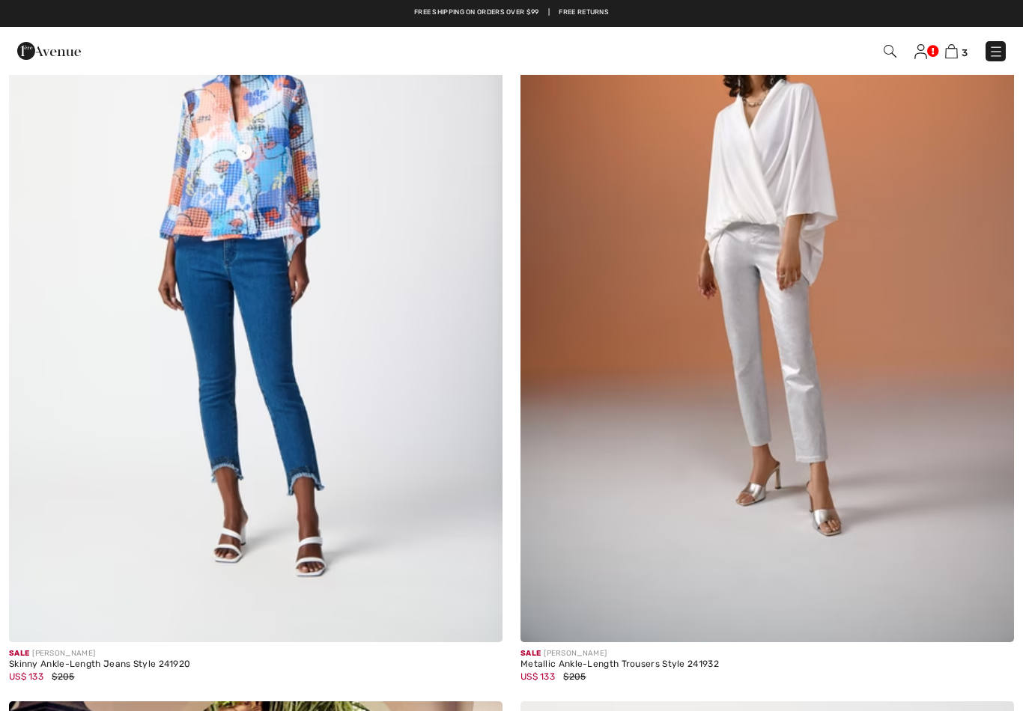
checkbox input "true"
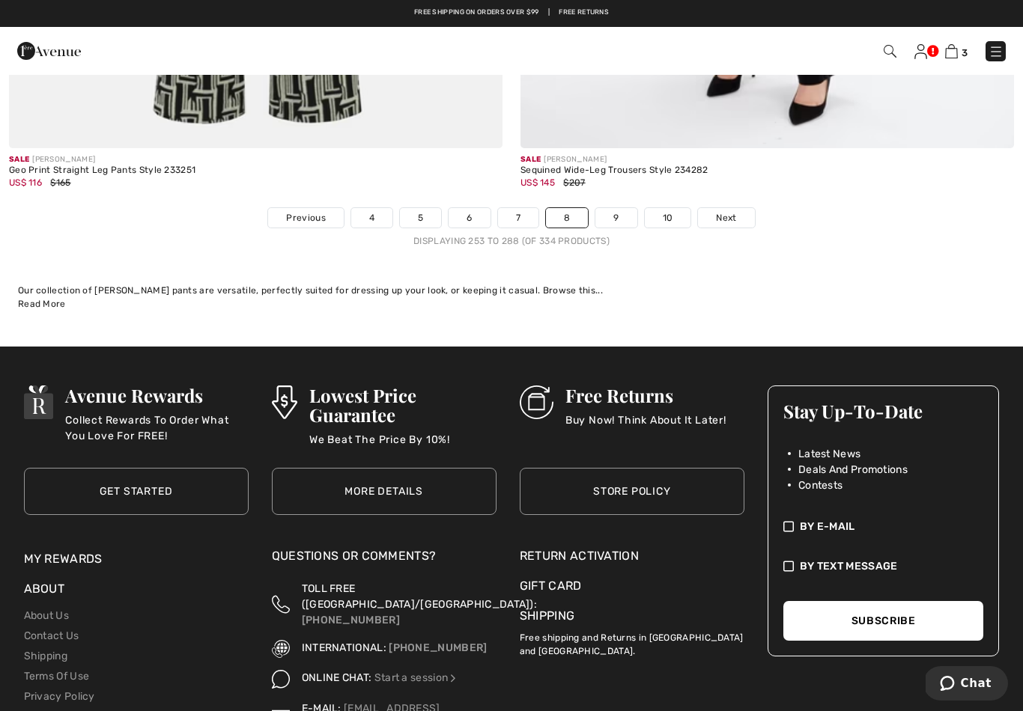
scroll to position [14743, 0]
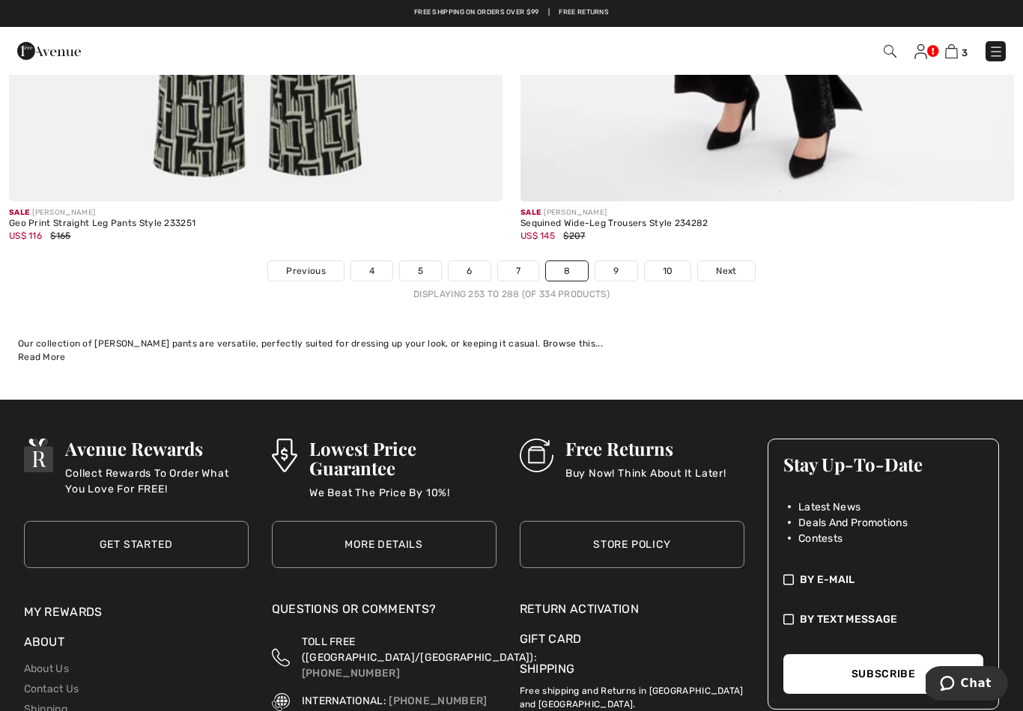
click at [616, 261] on link "9" at bounding box center [615, 270] width 41 height 19
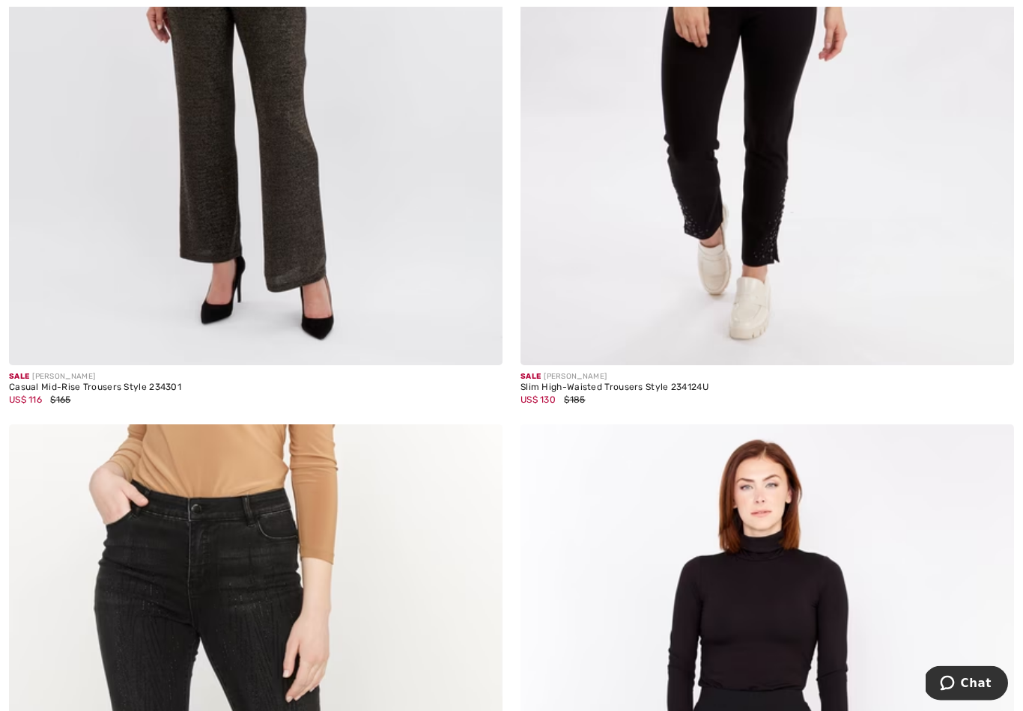
scroll to position [2241, 0]
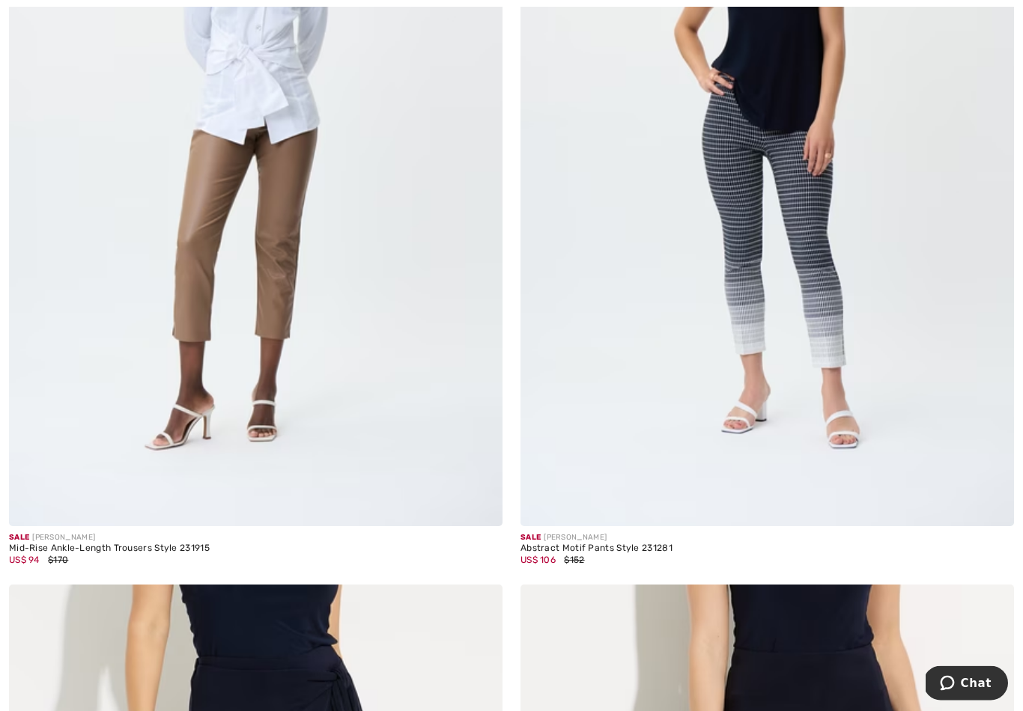
scroll to position [10423, 0]
click at [276, 313] on img at bounding box center [255, 156] width 493 height 740
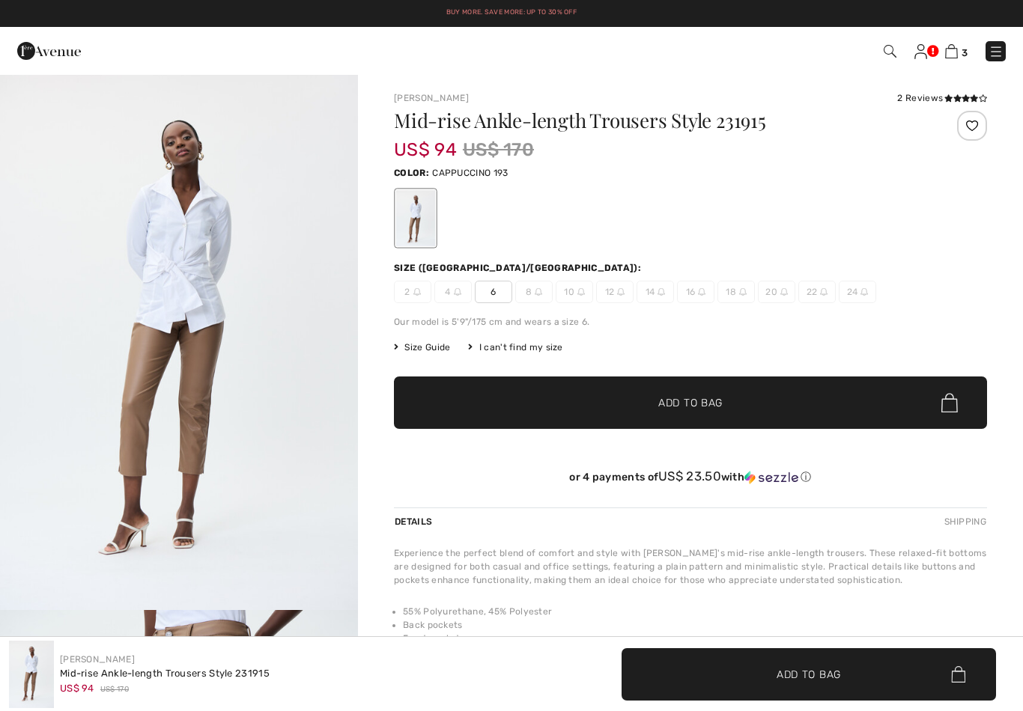
checkbox input "true"
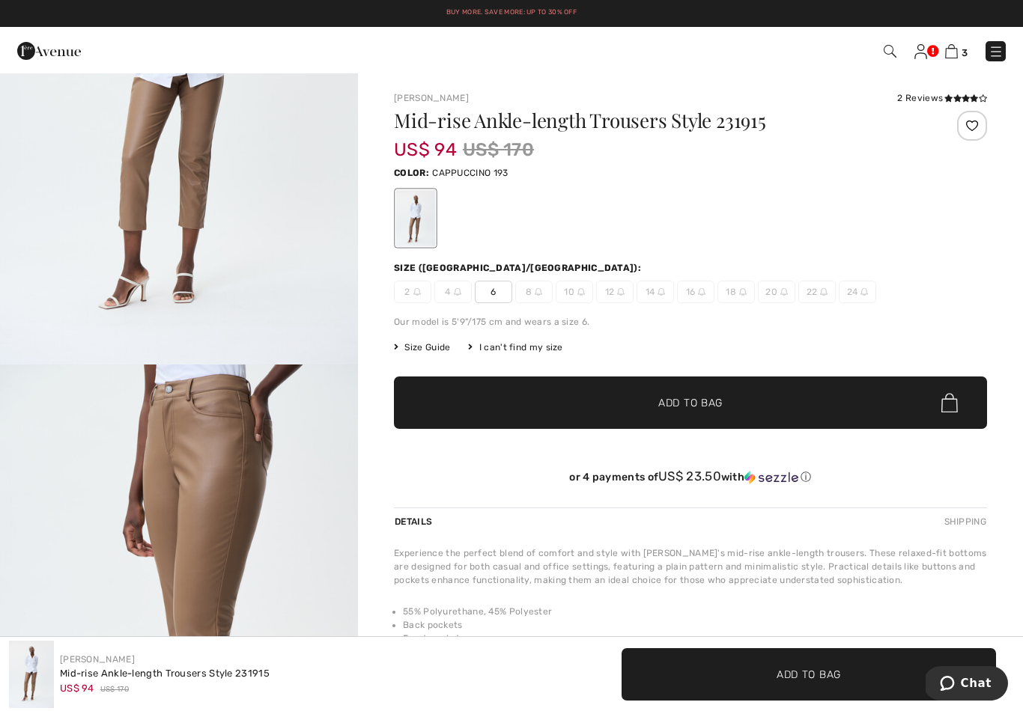
scroll to position [245, 0]
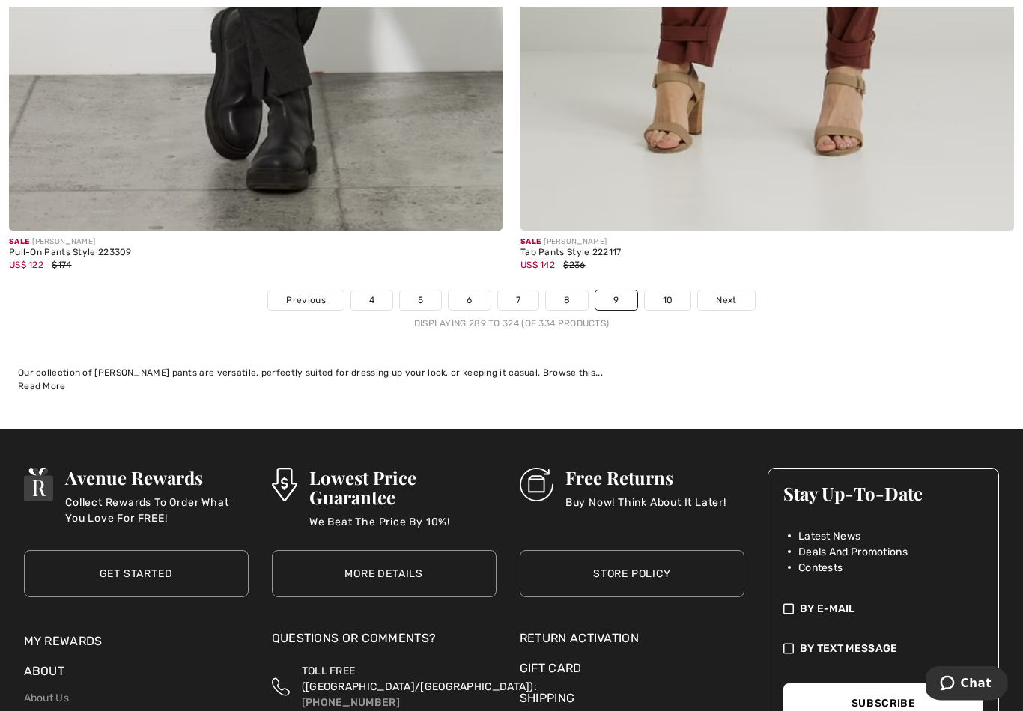
scroll to position [14713, 0]
click at [669, 290] on link "10" at bounding box center [668, 299] width 46 height 19
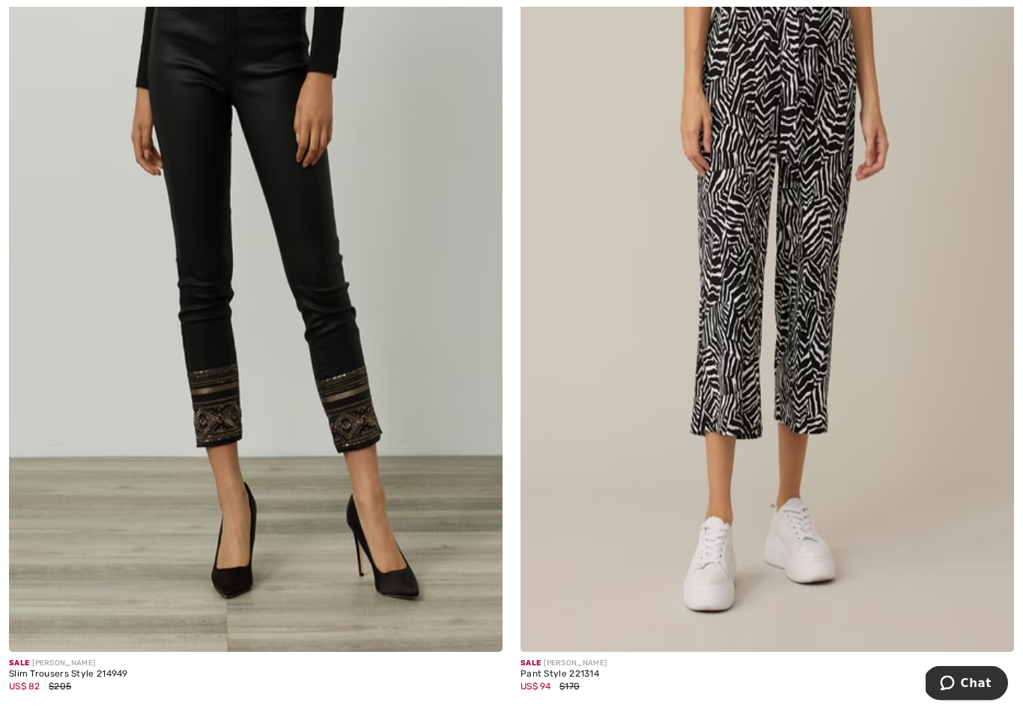
scroll to position [1955, 0]
click at [337, 304] on img at bounding box center [255, 282] width 493 height 740
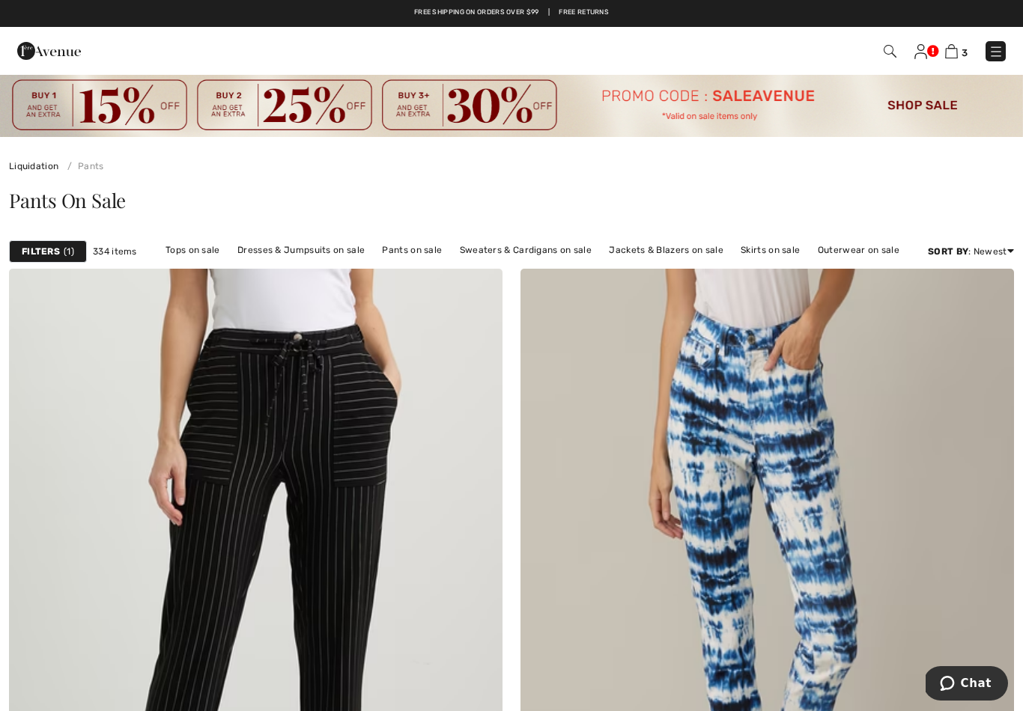
click at [413, 247] on link "Pants on sale" at bounding box center [411, 249] width 75 height 19
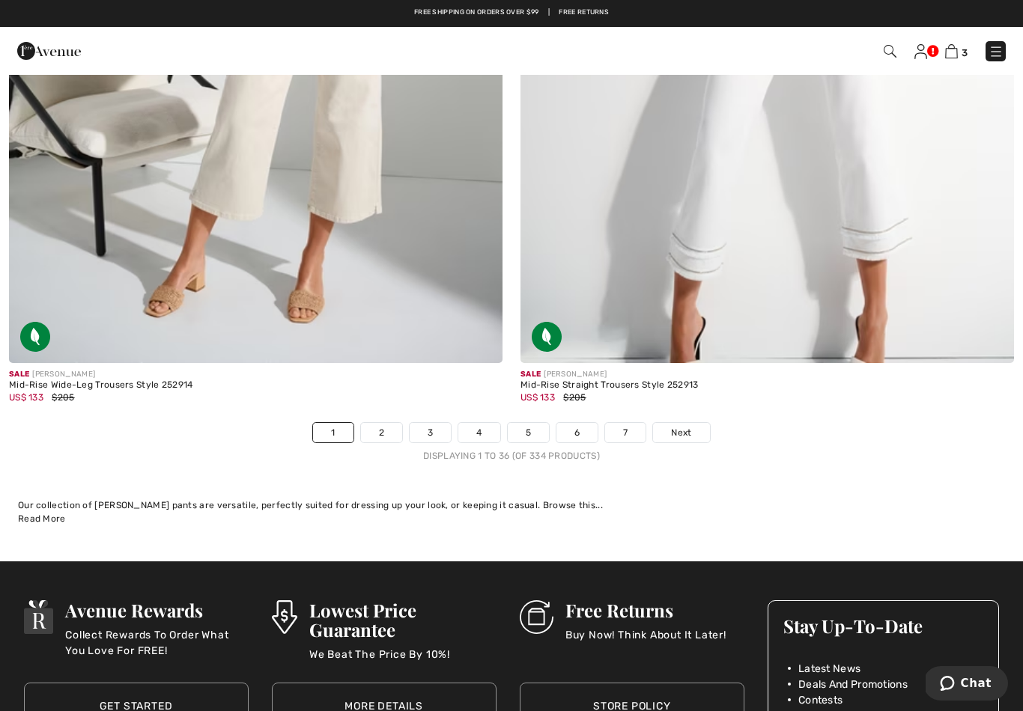
scroll to position [14562, 0]
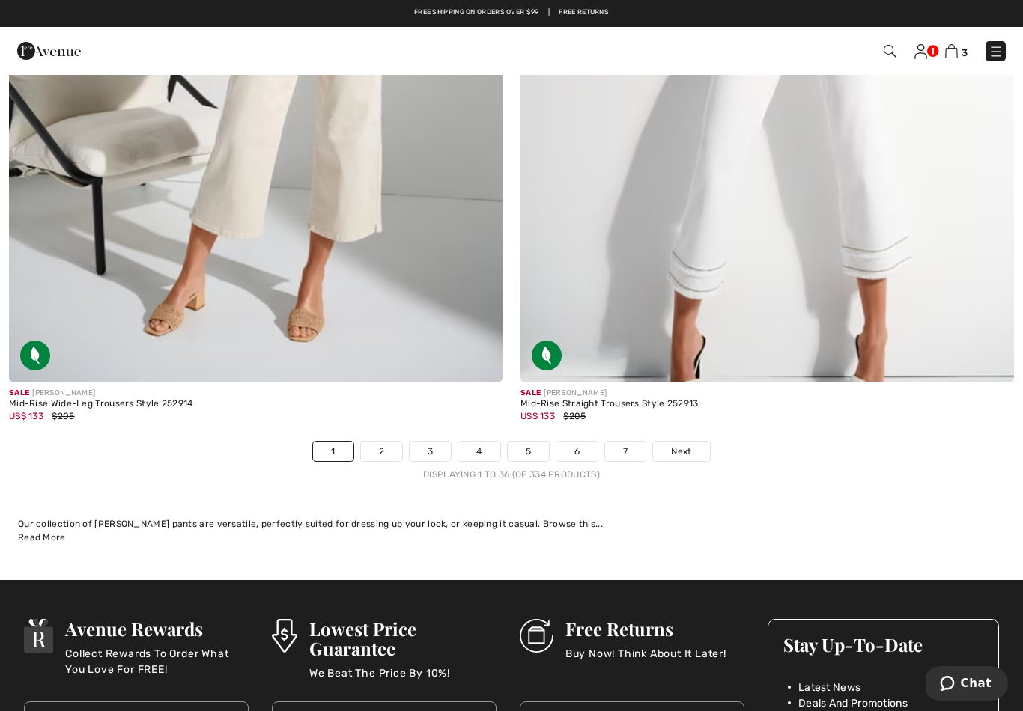
click at [392, 442] on link "2" at bounding box center [381, 451] width 41 height 19
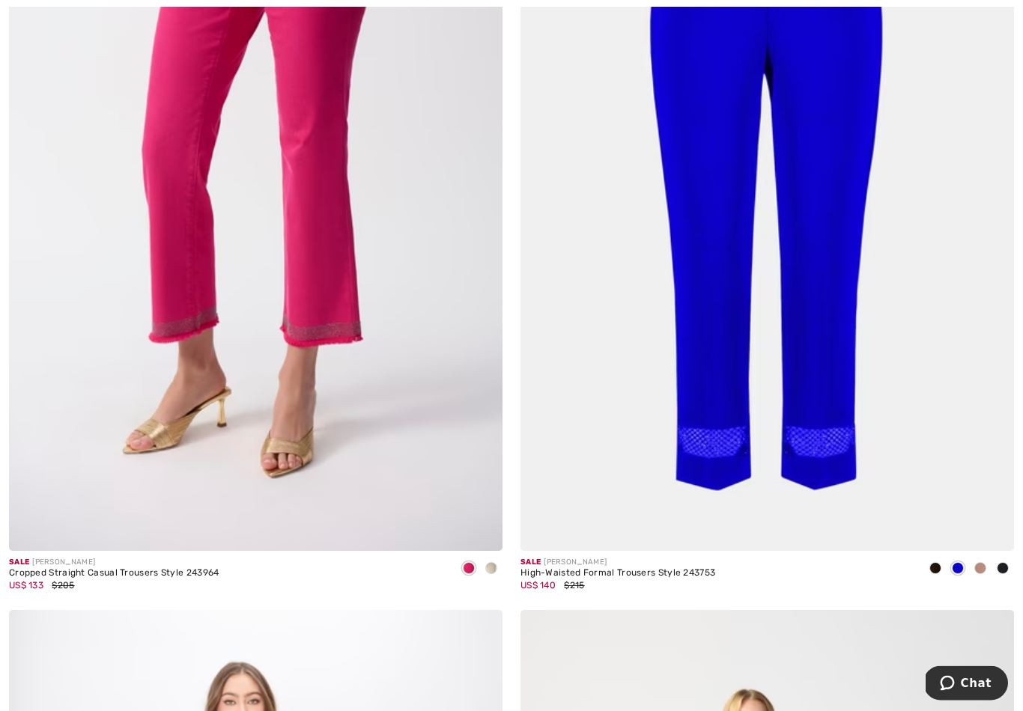
scroll to position [3654, 0]
click at [281, 402] on img at bounding box center [255, 181] width 493 height 740
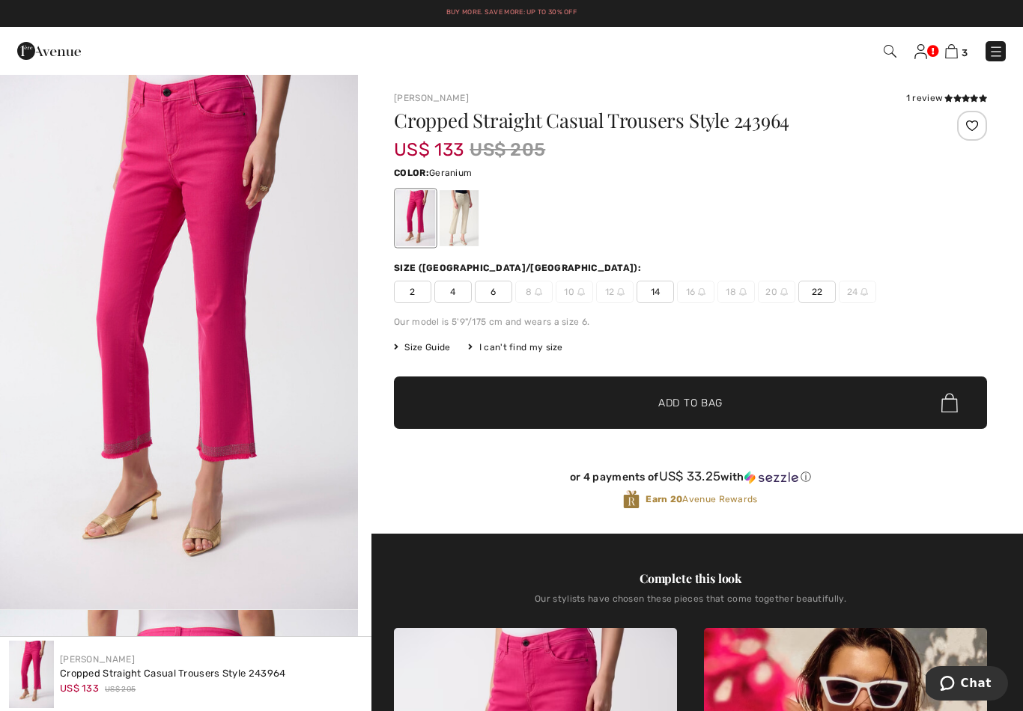
click at [459, 291] on span "4" at bounding box center [452, 292] width 37 height 22
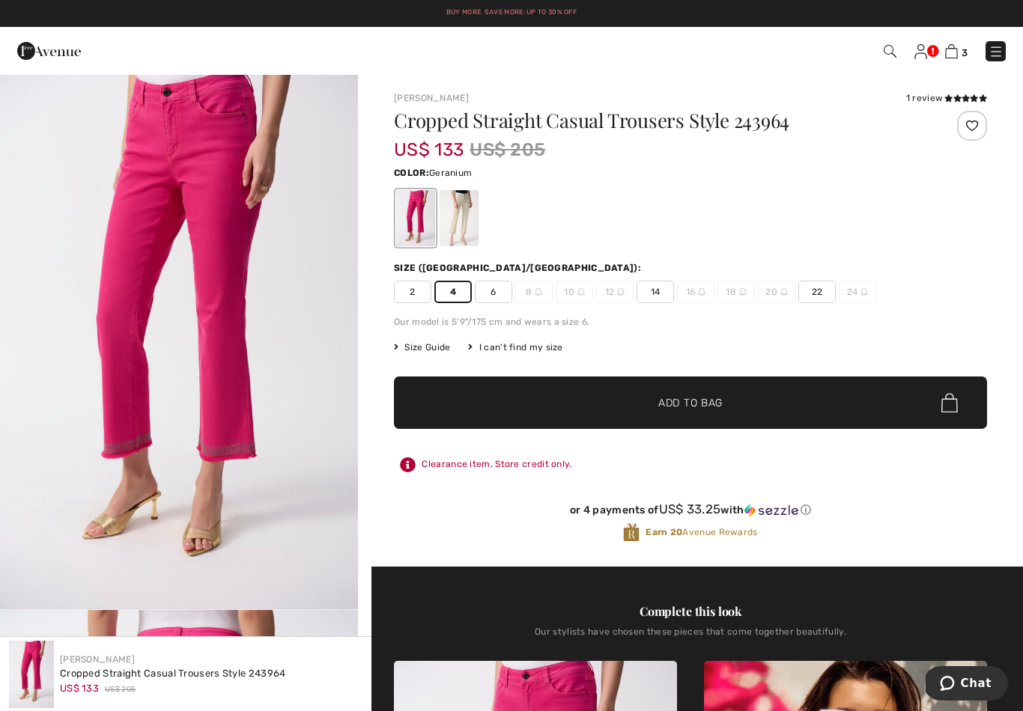
click at [693, 398] on span "Add to Bag" at bounding box center [690, 403] width 64 height 16
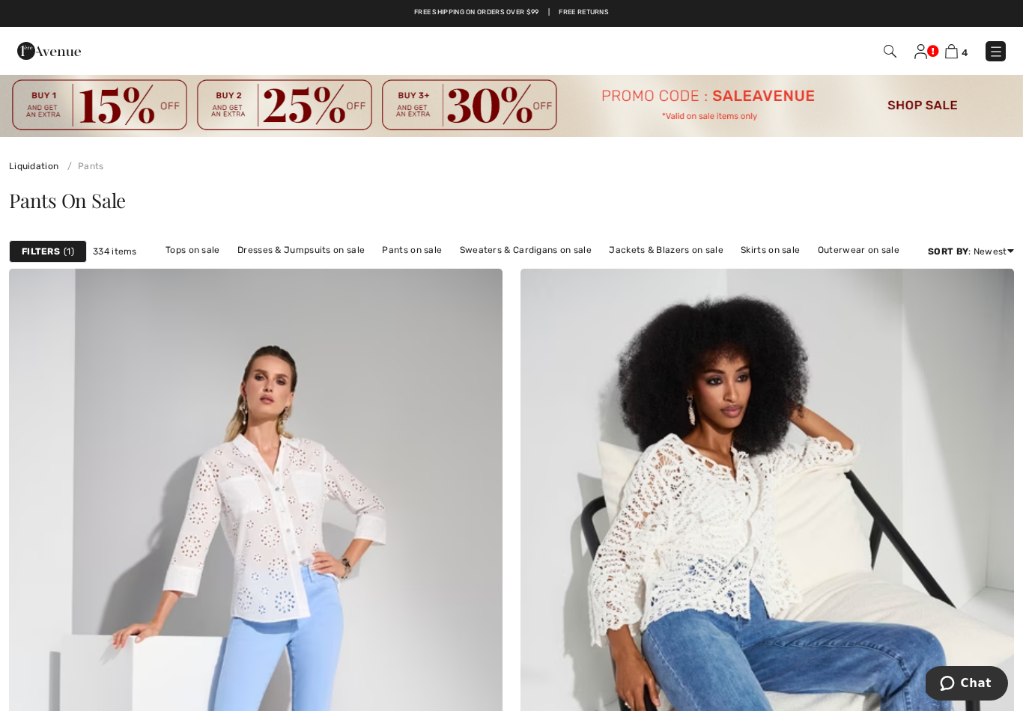
click at [193, 251] on link "Tops on sale" at bounding box center [193, 249] width 70 height 19
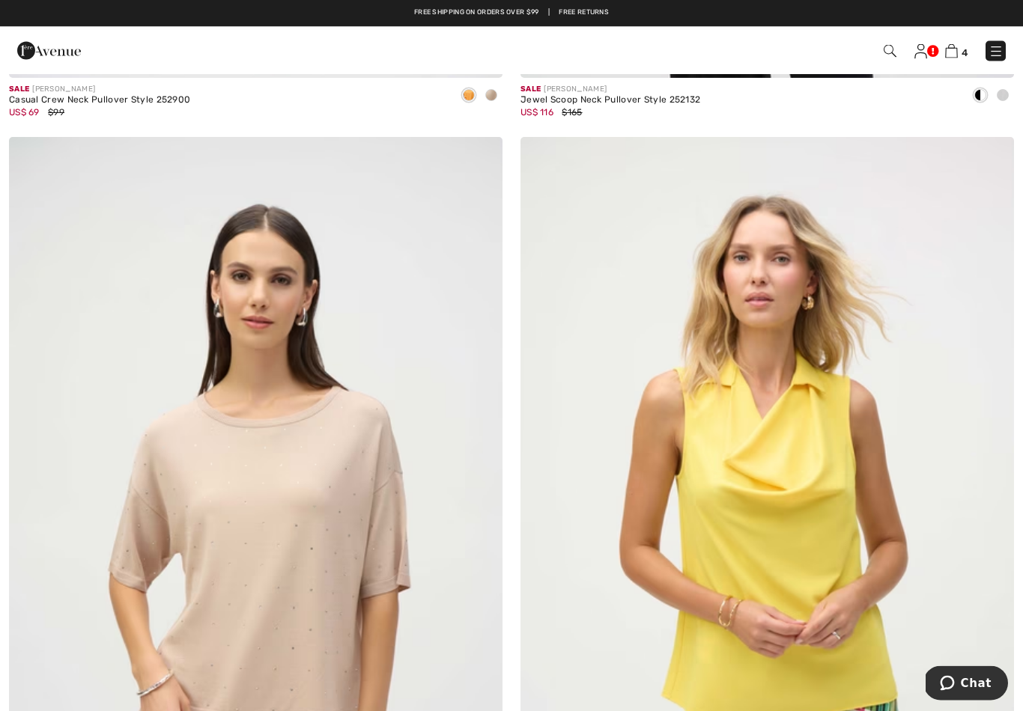
scroll to position [11640, 0]
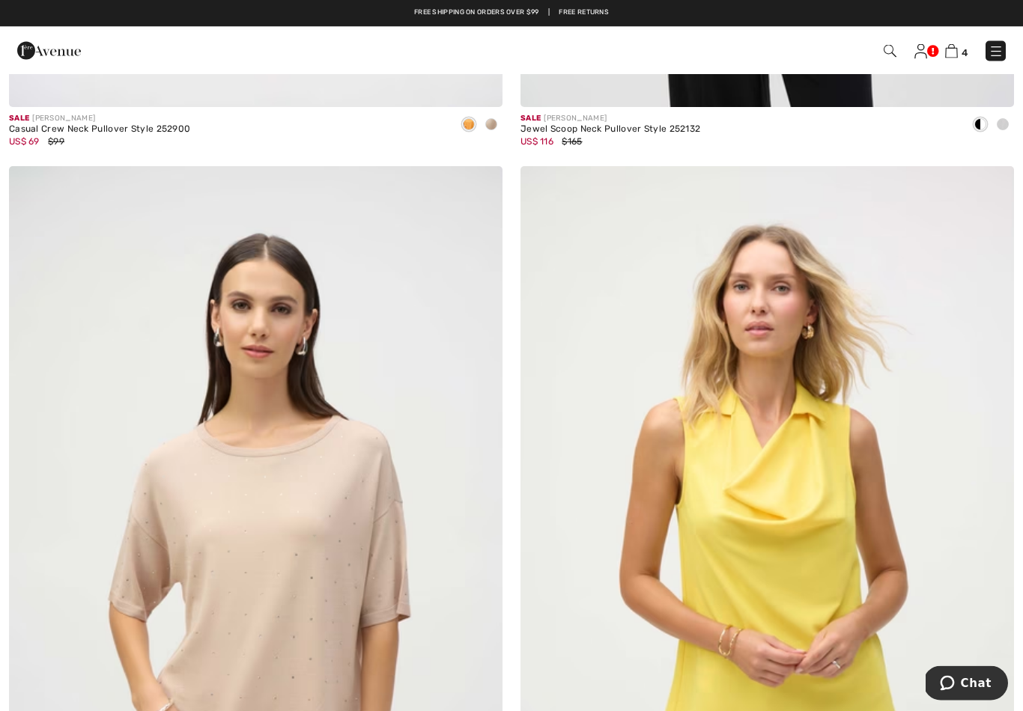
click at [954, 52] on img at bounding box center [951, 51] width 13 height 14
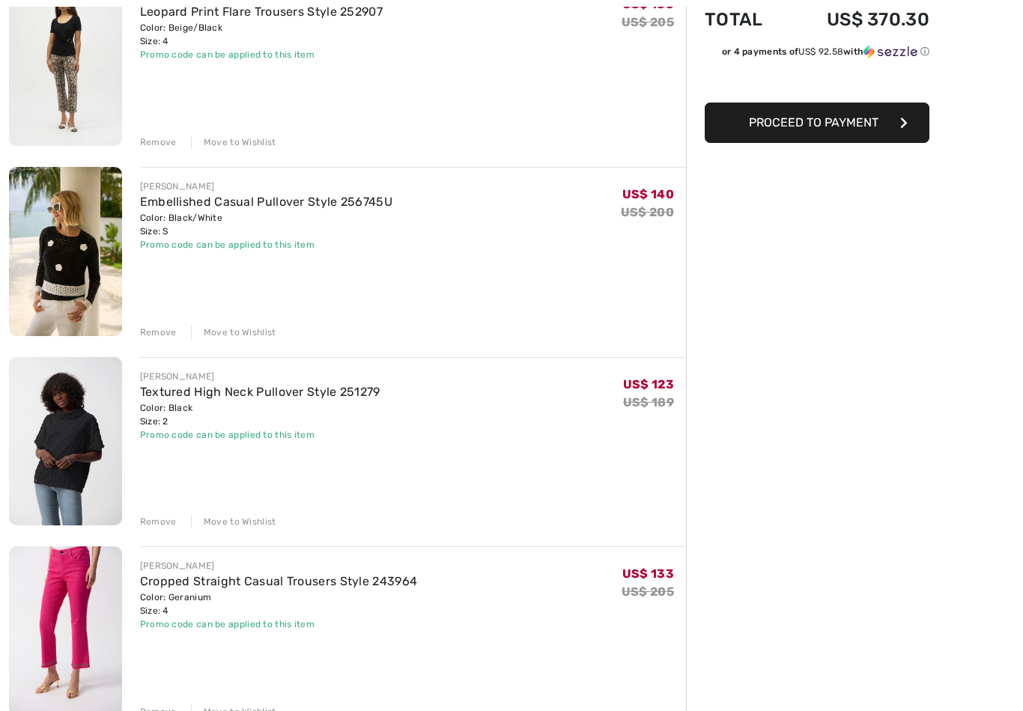
scroll to position [219, 0]
click at [168, 397] on link "Textured High Neck Pullover Style 251279" at bounding box center [260, 392] width 240 height 14
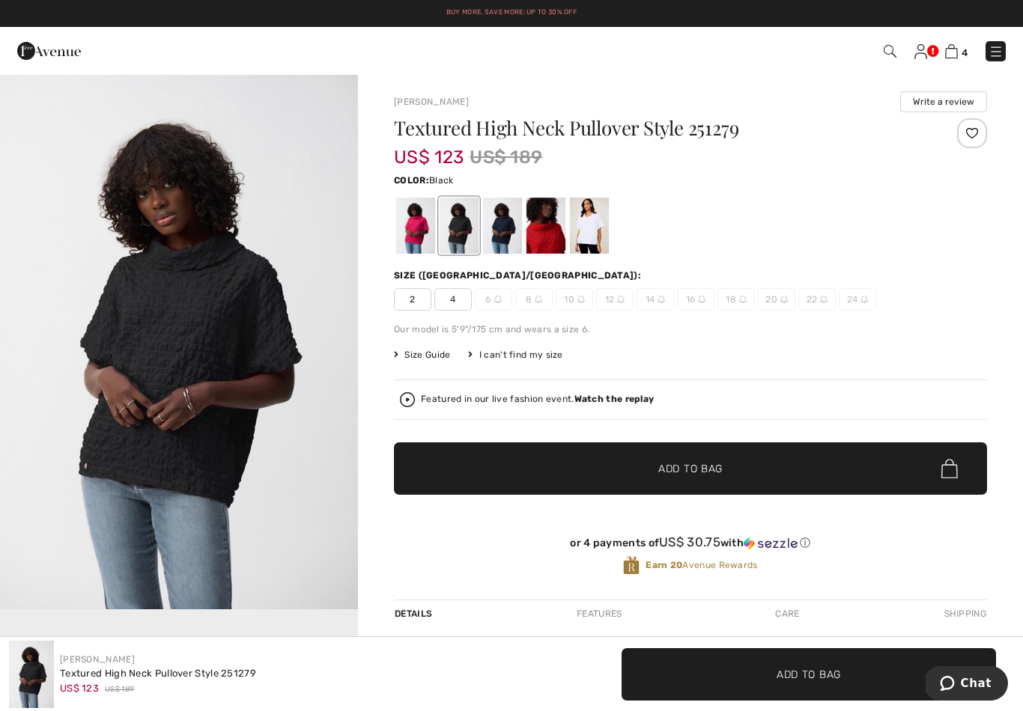
click at [413, 225] on div at bounding box center [415, 226] width 39 height 56
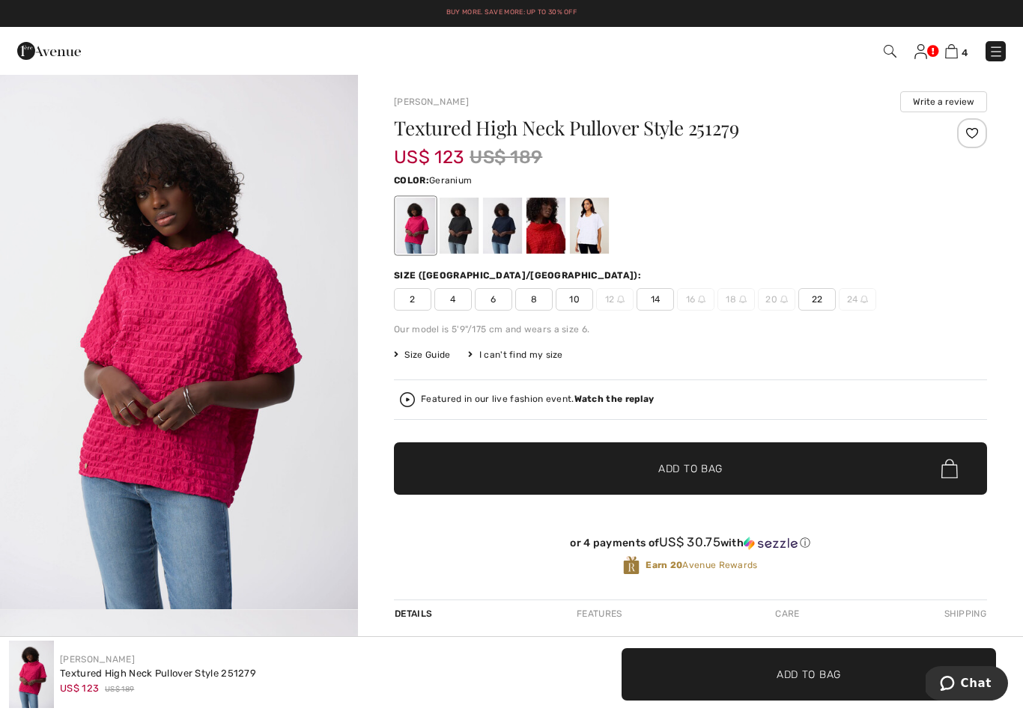
click at [411, 295] on span "2" at bounding box center [412, 299] width 37 height 22
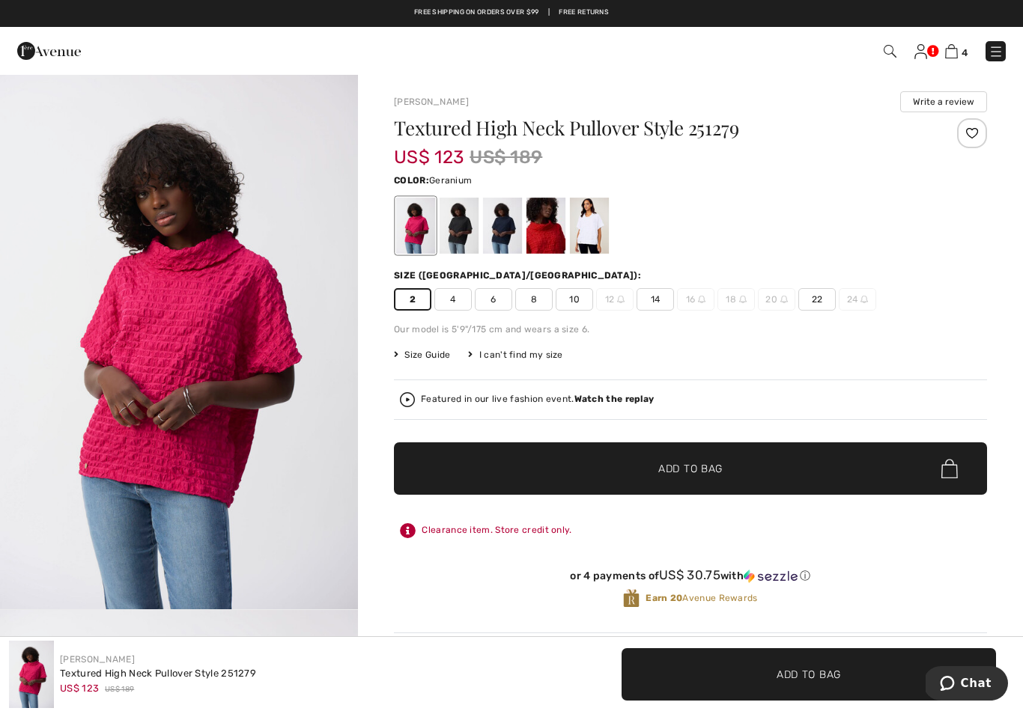
click at [595, 475] on span "✔ Added to Bag Add to Bag" at bounding box center [690, 468] width 593 height 52
click at [949, 51] on img at bounding box center [951, 51] width 13 height 14
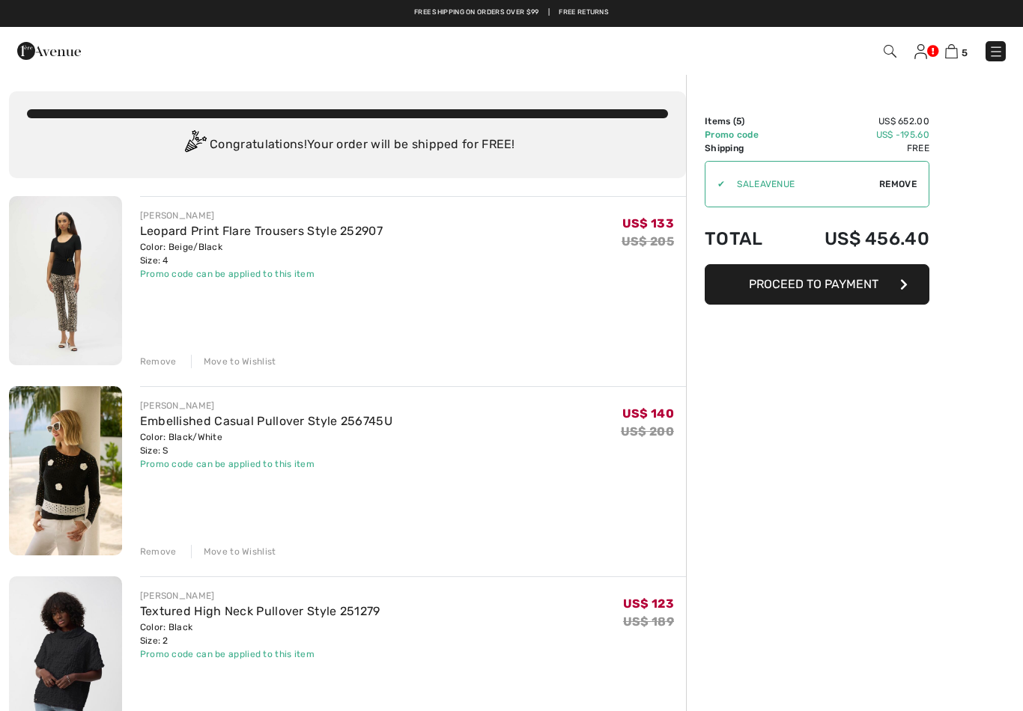
checkbox input "true"
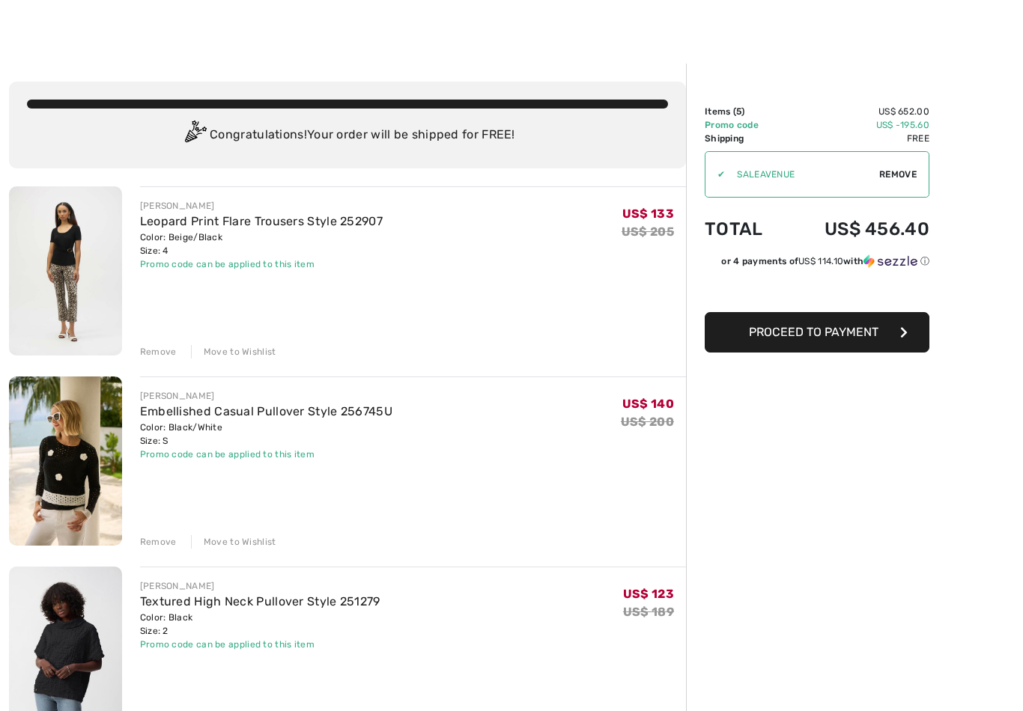
scroll to position [14, 0]
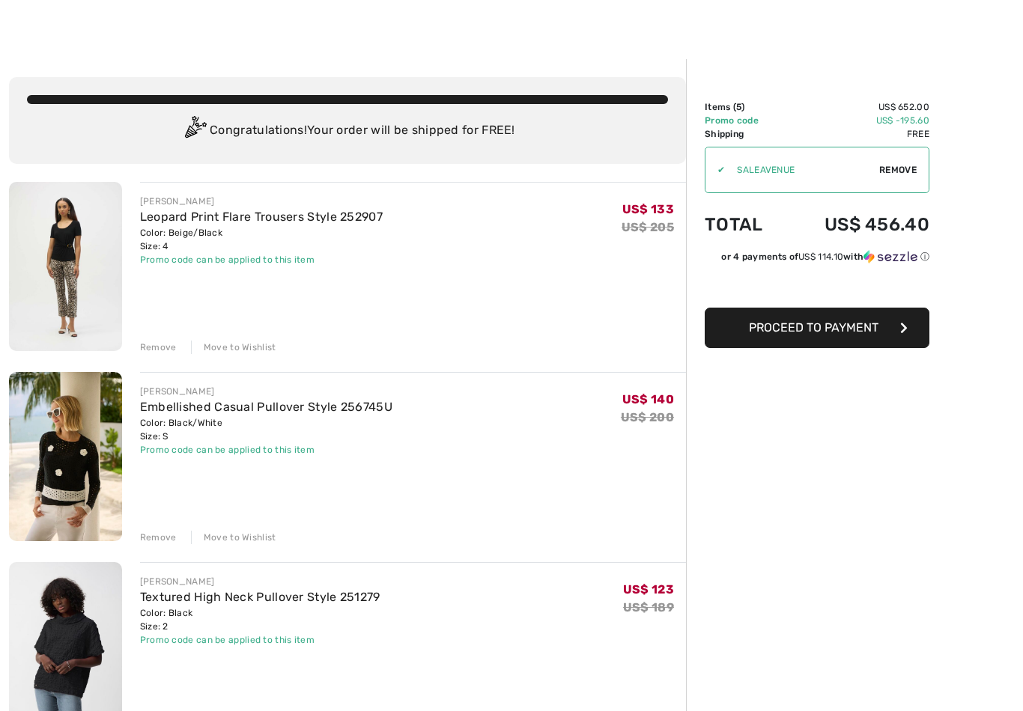
click at [164, 531] on div "Remove" at bounding box center [158, 537] width 37 height 13
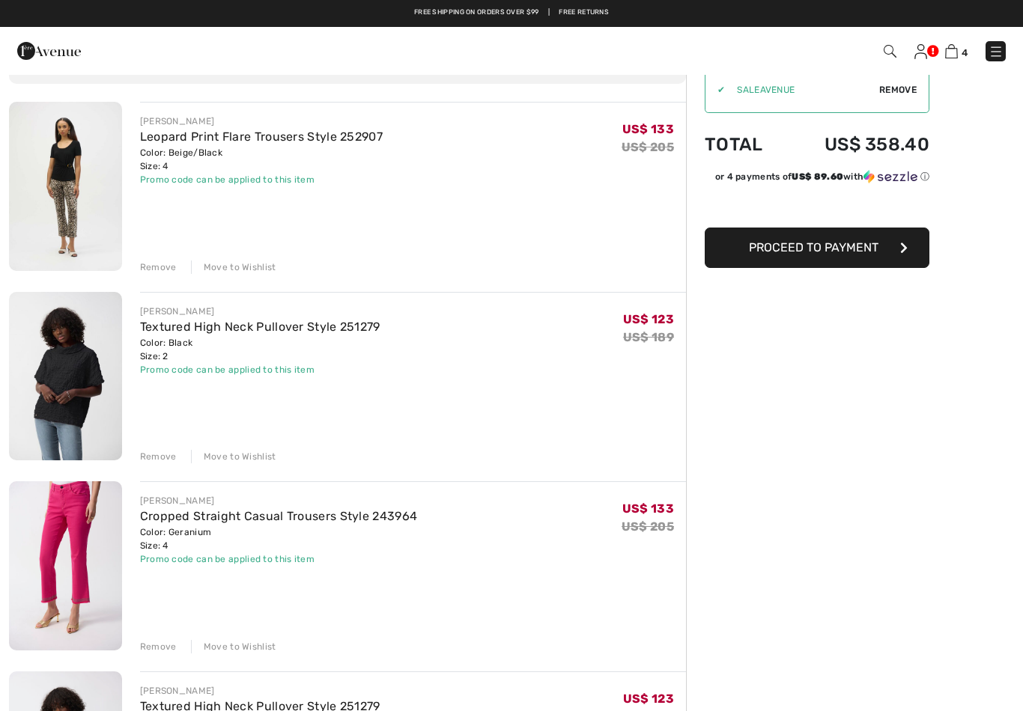
scroll to position [0, 0]
